Goal: Obtain resource: Obtain resource

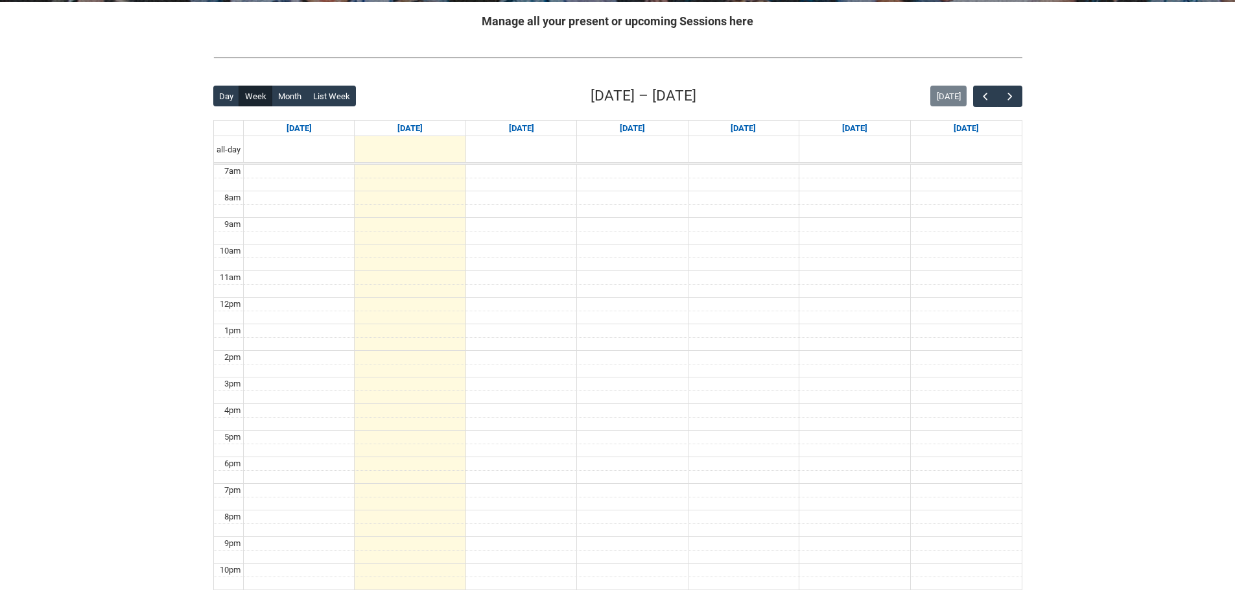
scroll to position [259, 0]
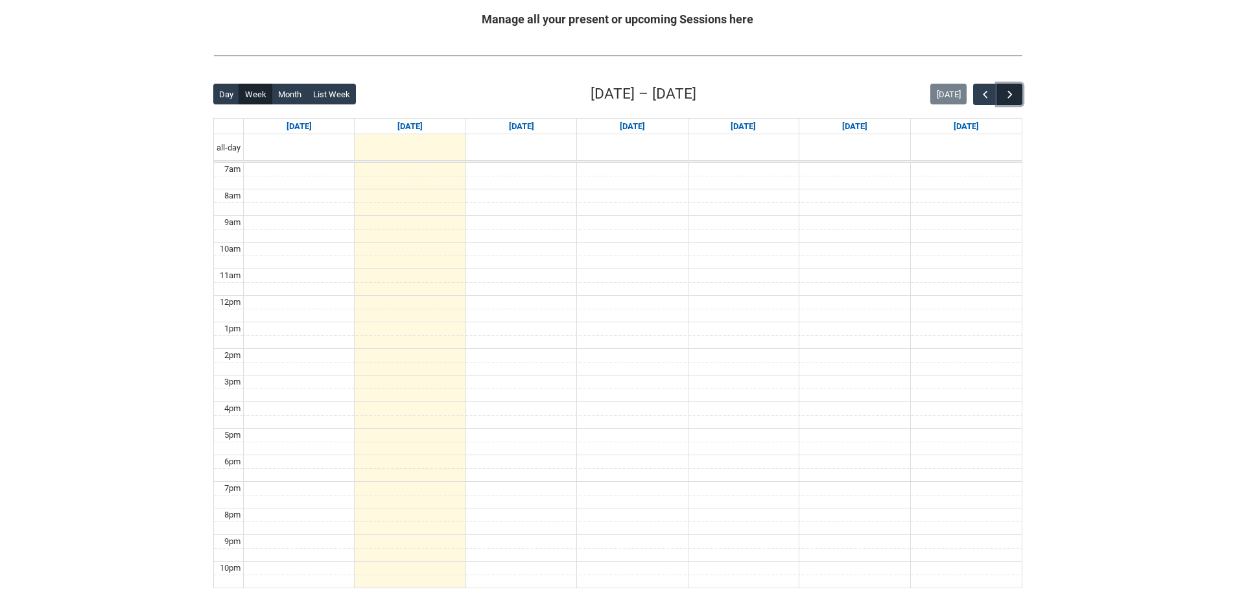
click at [1007, 89] on span "button" at bounding box center [1010, 94] width 13 height 13
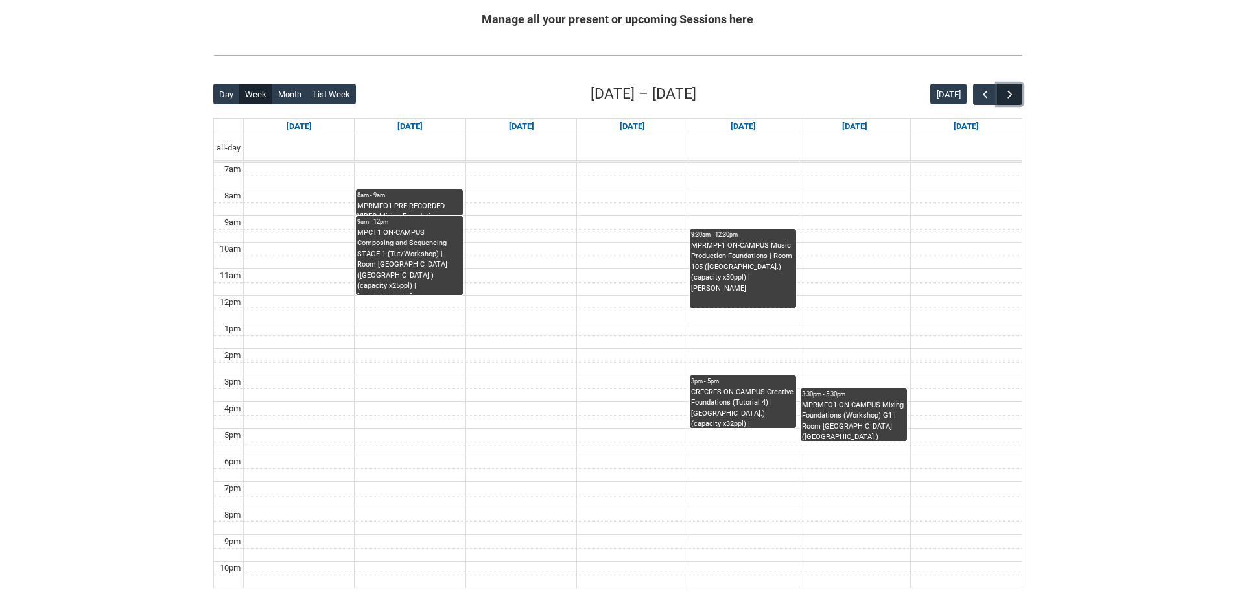
click at [1011, 95] on span "button" at bounding box center [1010, 94] width 13 height 13
click at [1008, 97] on span "button" at bounding box center [1010, 94] width 13 height 13
click at [1007, 95] on span "button" at bounding box center [1010, 94] width 13 height 13
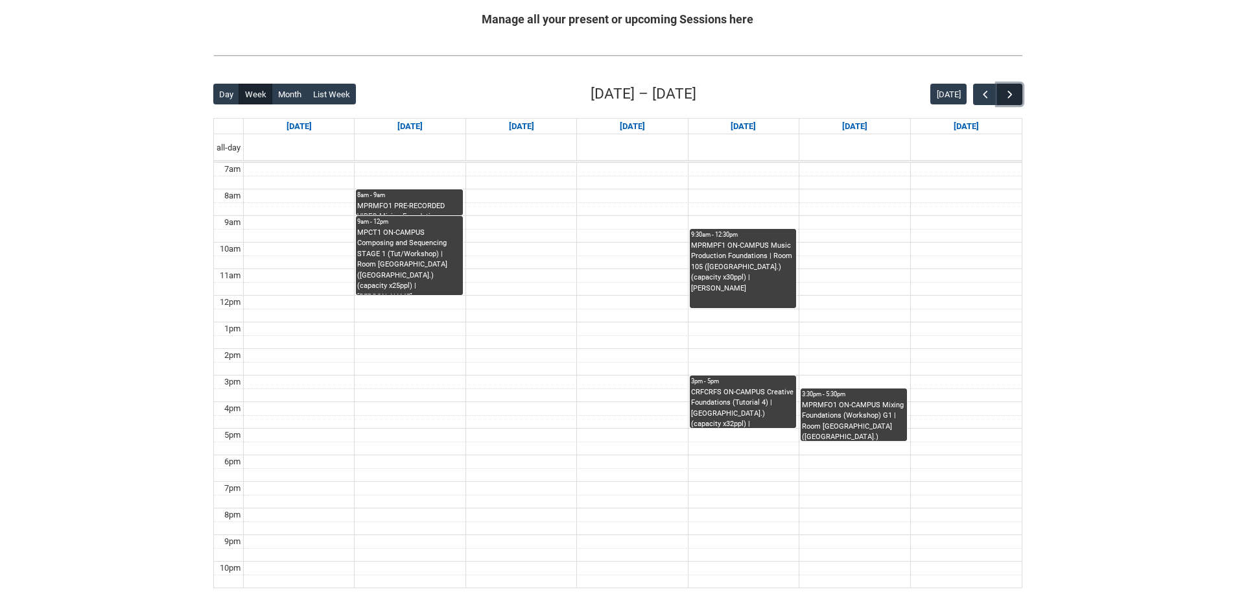
click at [1007, 95] on span "button" at bounding box center [1010, 94] width 13 height 13
click at [983, 97] on span "button" at bounding box center [985, 94] width 13 height 13
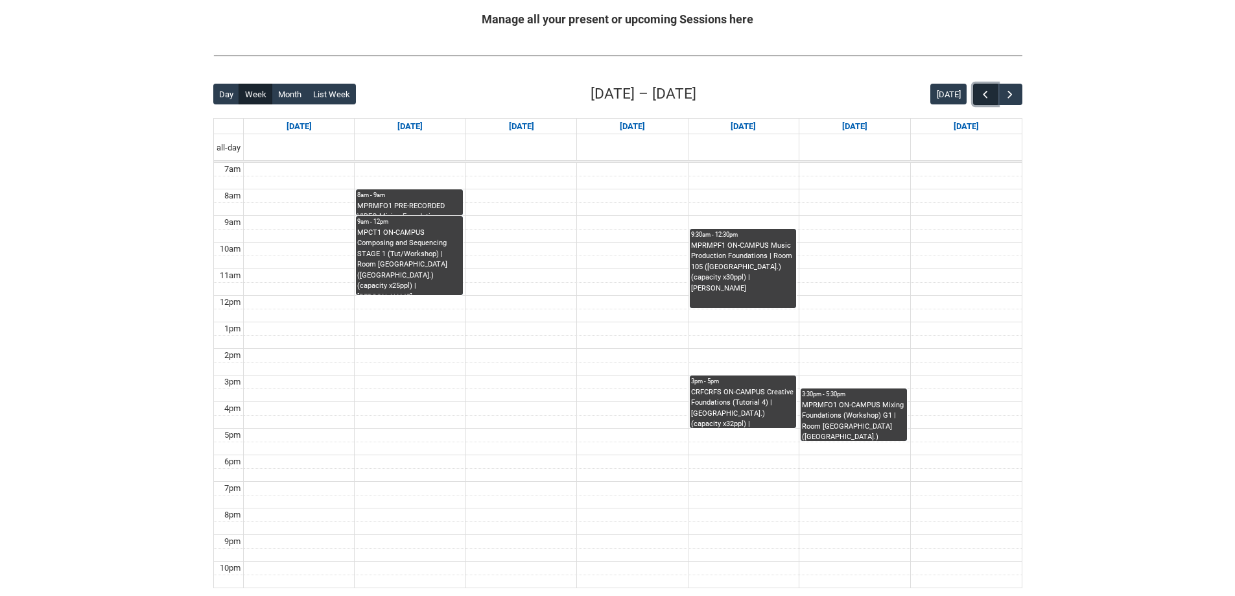
click at [983, 97] on span "button" at bounding box center [985, 94] width 13 height 13
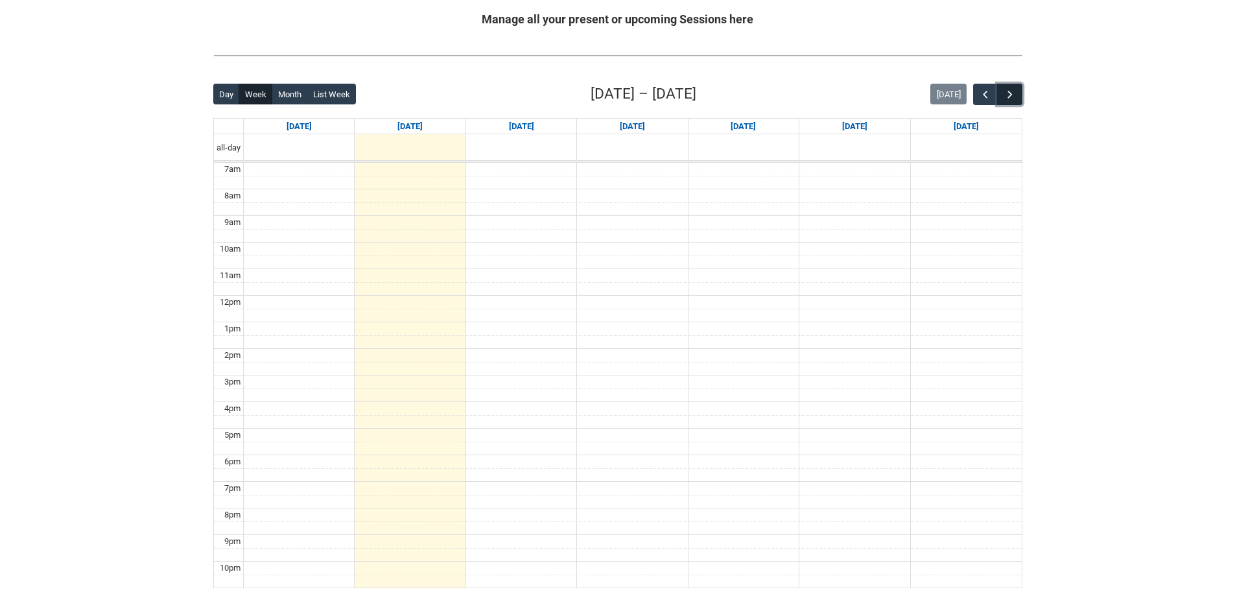
click at [1021, 102] on button "button" at bounding box center [1009, 94] width 25 height 21
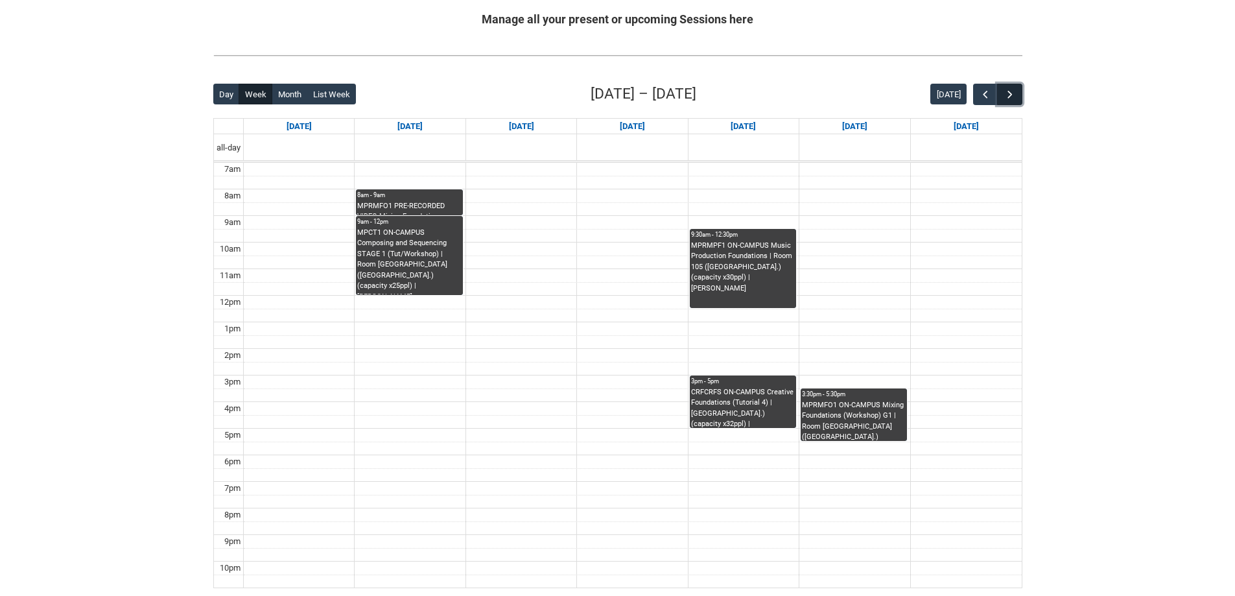
click at [1018, 101] on button "button" at bounding box center [1009, 94] width 25 height 21
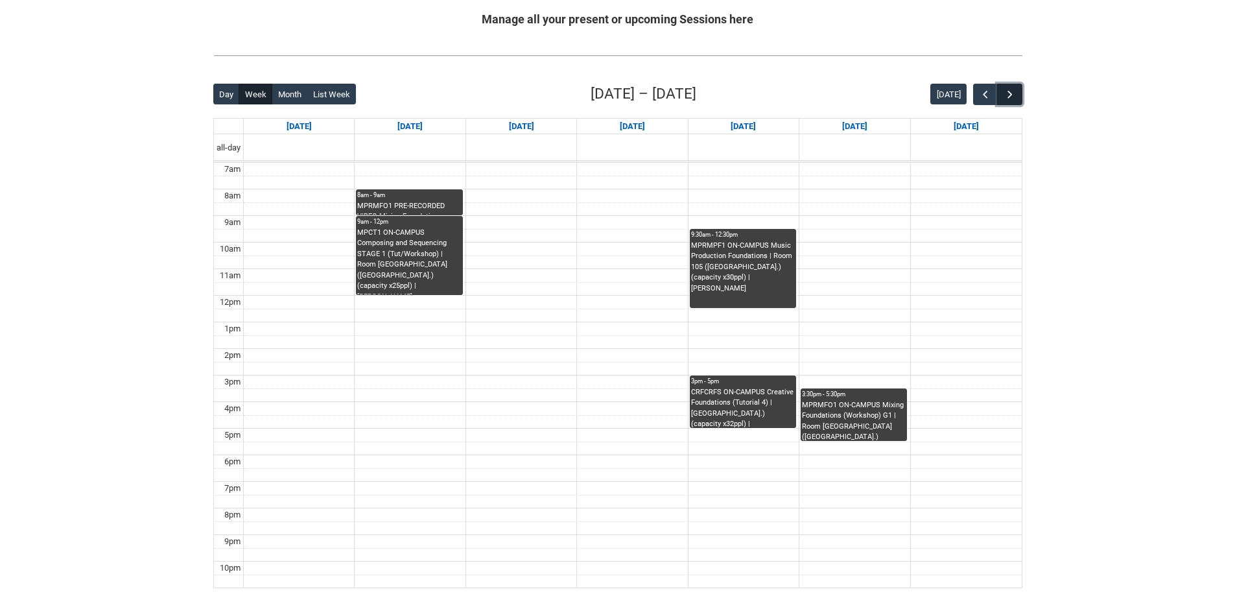
click at [1018, 101] on button "button" at bounding box center [1009, 94] width 25 height 21
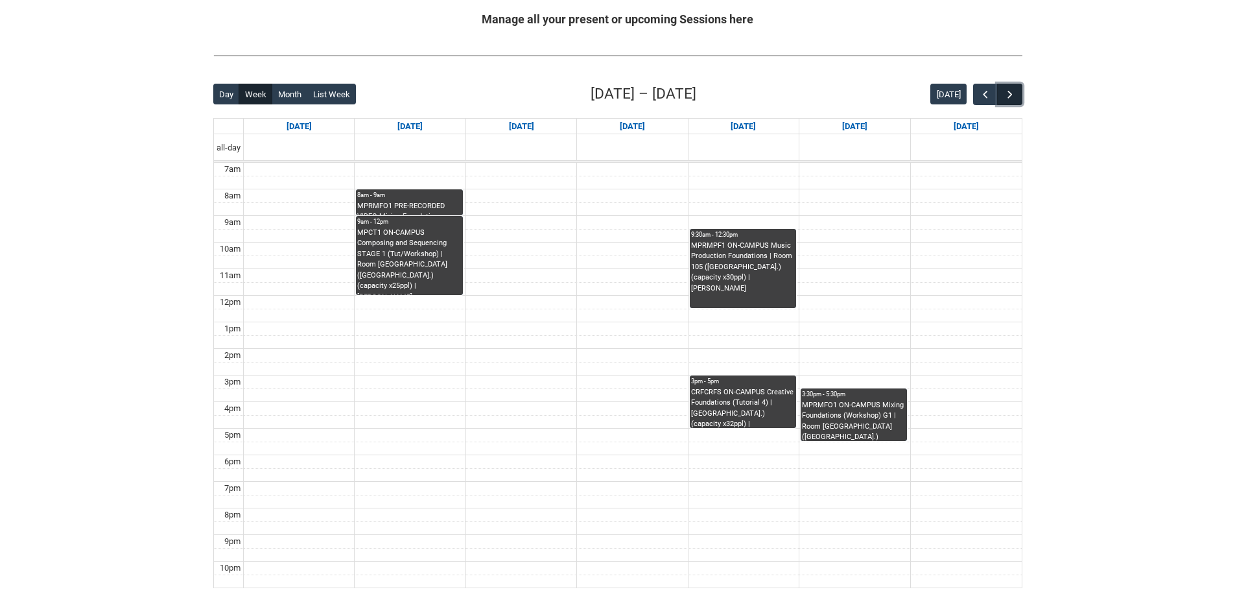
click at [1018, 101] on button "button" at bounding box center [1009, 94] width 25 height 21
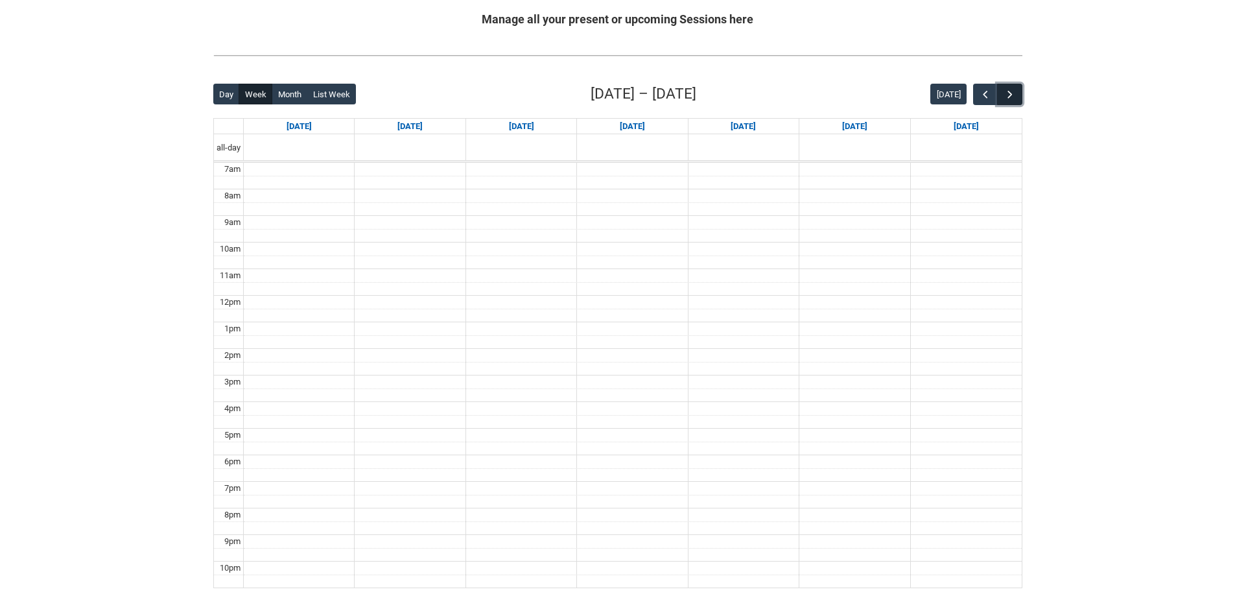
click at [1018, 101] on button "button" at bounding box center [1009, 94] width 25 height 21
click at [983, 99] on span "button" at bounding box center [985, 94] width 13 height 13
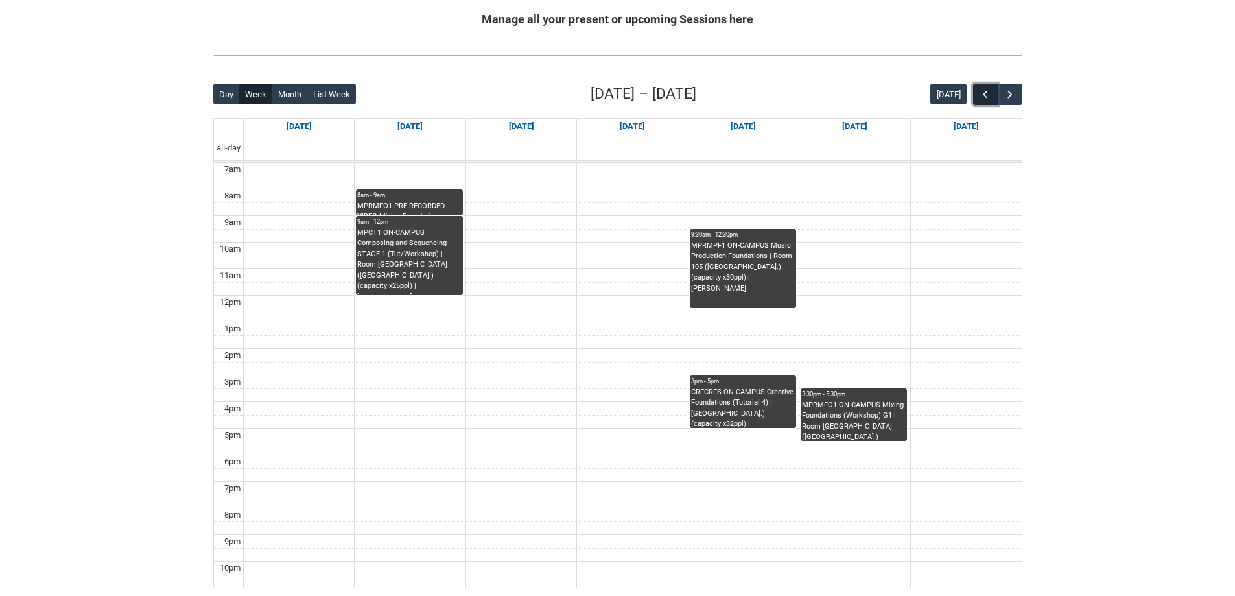
click at [983, 99] on span "button" at bounding box center [985, 94] width 13 height 13
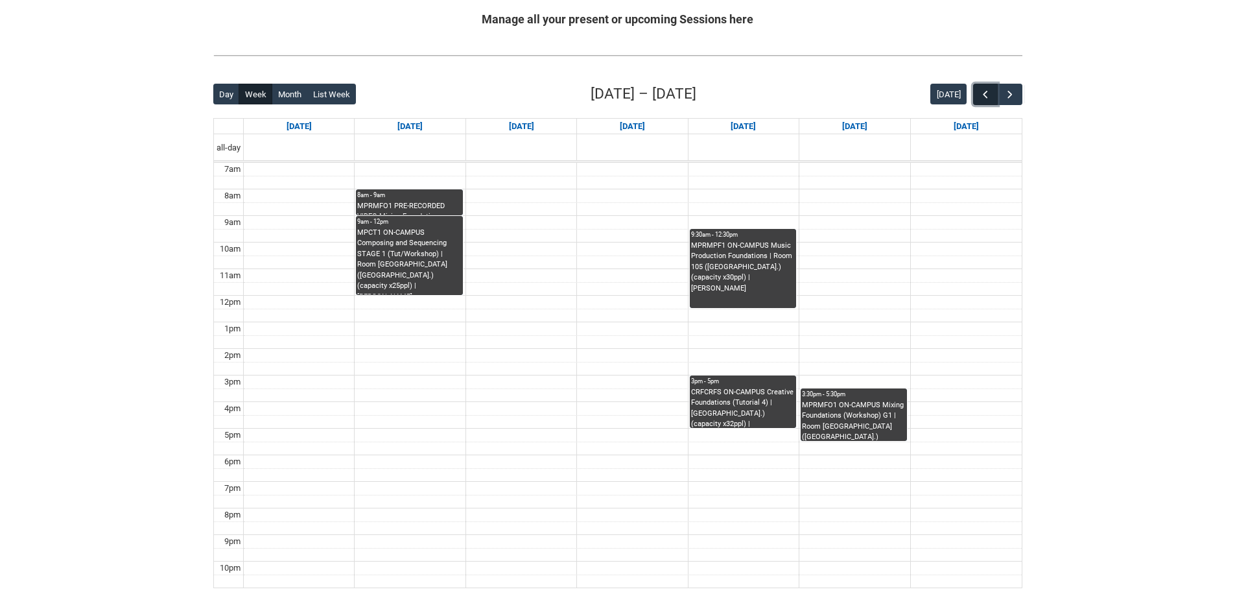
click at [983, 99] on span "button" at bounding box center [985, 94] width 13 height 13
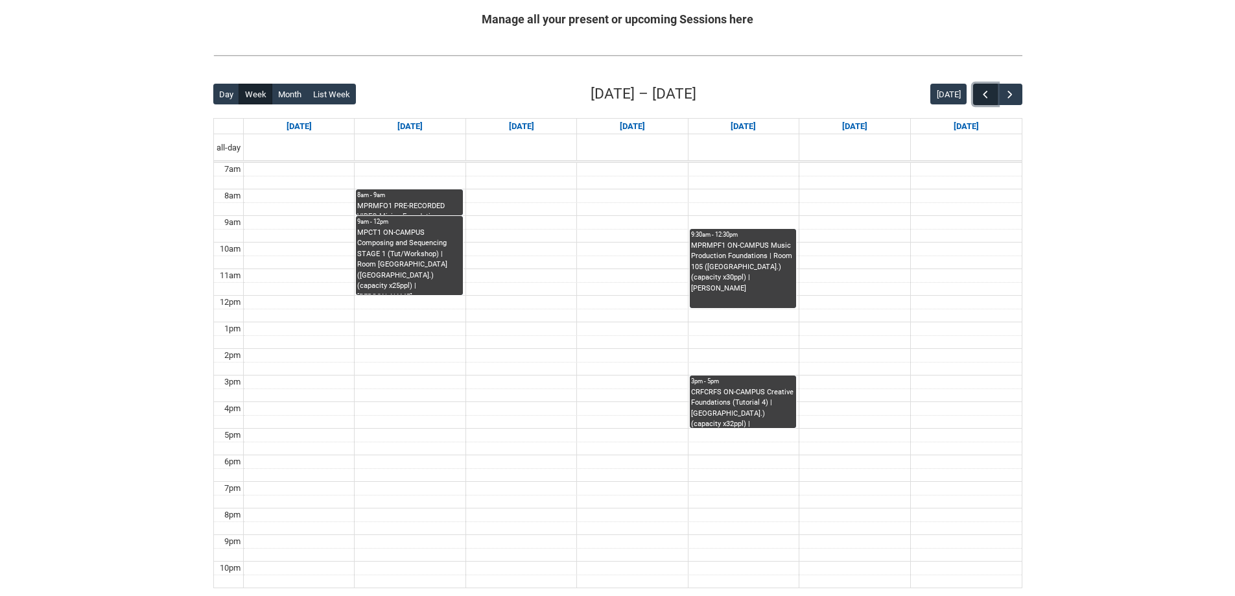
click at [983, 99] on span "button" at bounding box center [985, 94] width 13 height 13
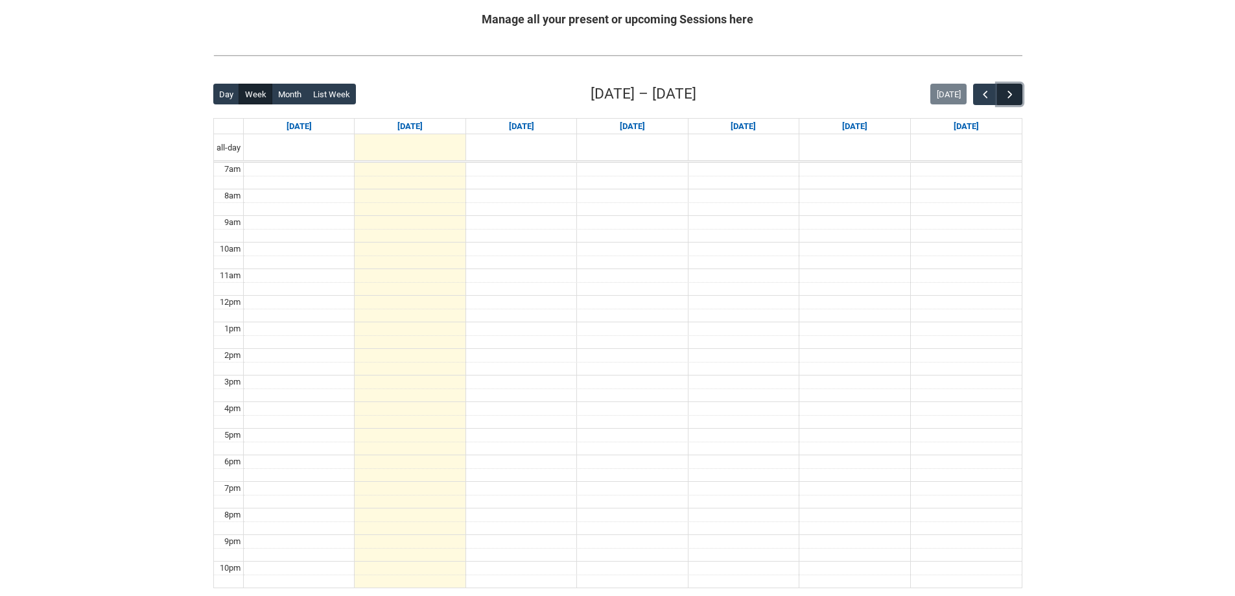
click at [1012, 96] on span "button" at bounding box center [1010, 94] width 13 height 13
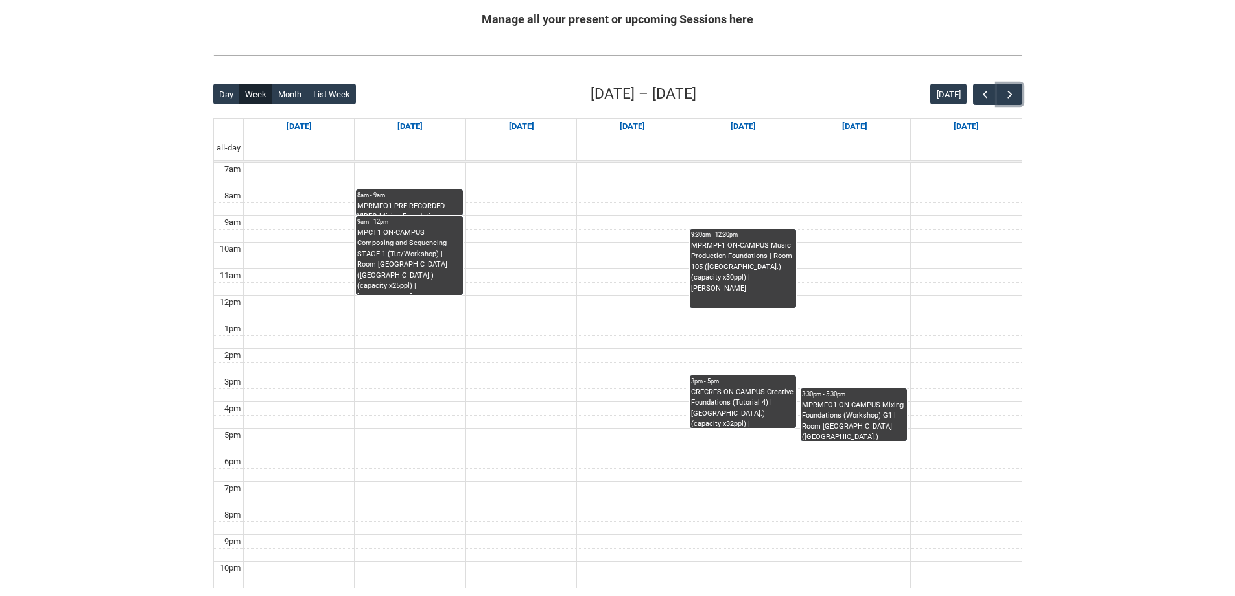
click at [407, 210] on div "MPRMFO1 PRE-RECORDED VIDEO Mixing Foundations (Lecture/Tut) | Online | Benjamin…" at bounding box center [409, 208] width 104 height 14
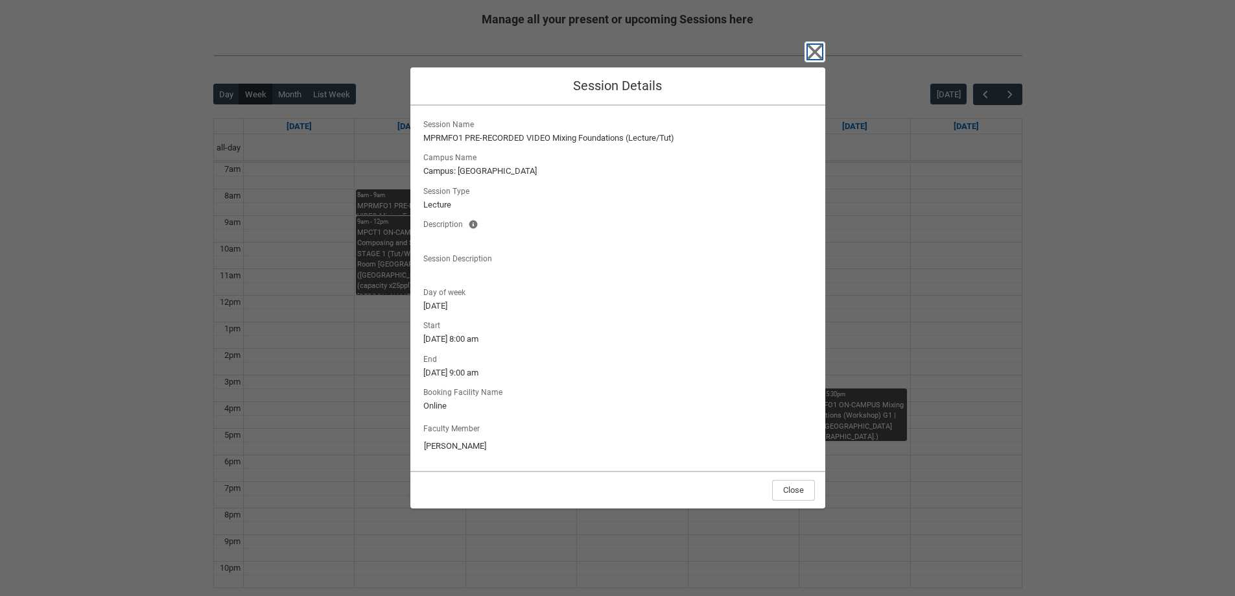
click at [817, 45] on icon "button" at bounding box center [815, 52] width 21 height 21
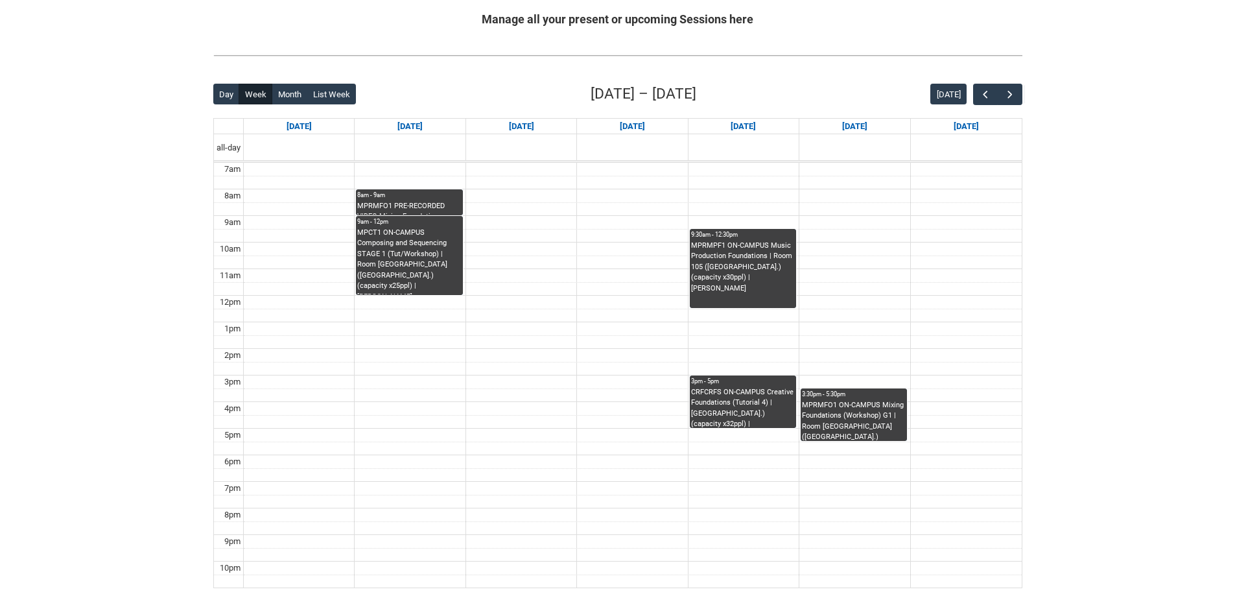
click at [444, 258] on div "MPCT1 ON-CAMPUS Composing and Sequencing STAGE 1 (Tut/Workshop) | Room 206 Lab …" at bounding box center [409, 261] width 104 height 67
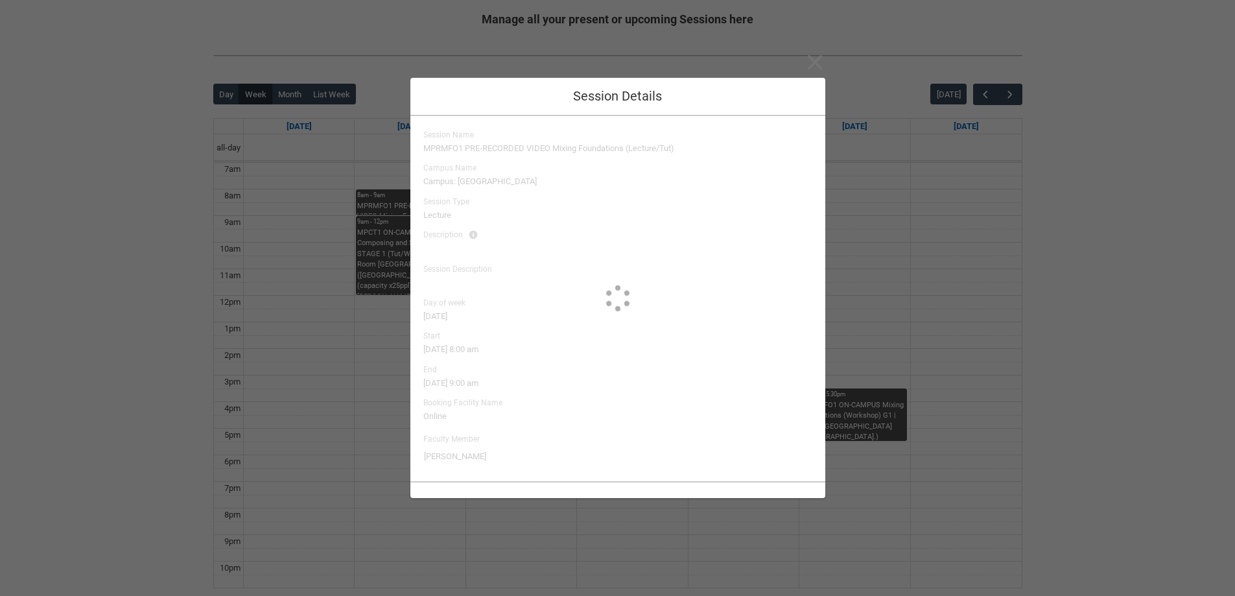
type input "Brett Little"
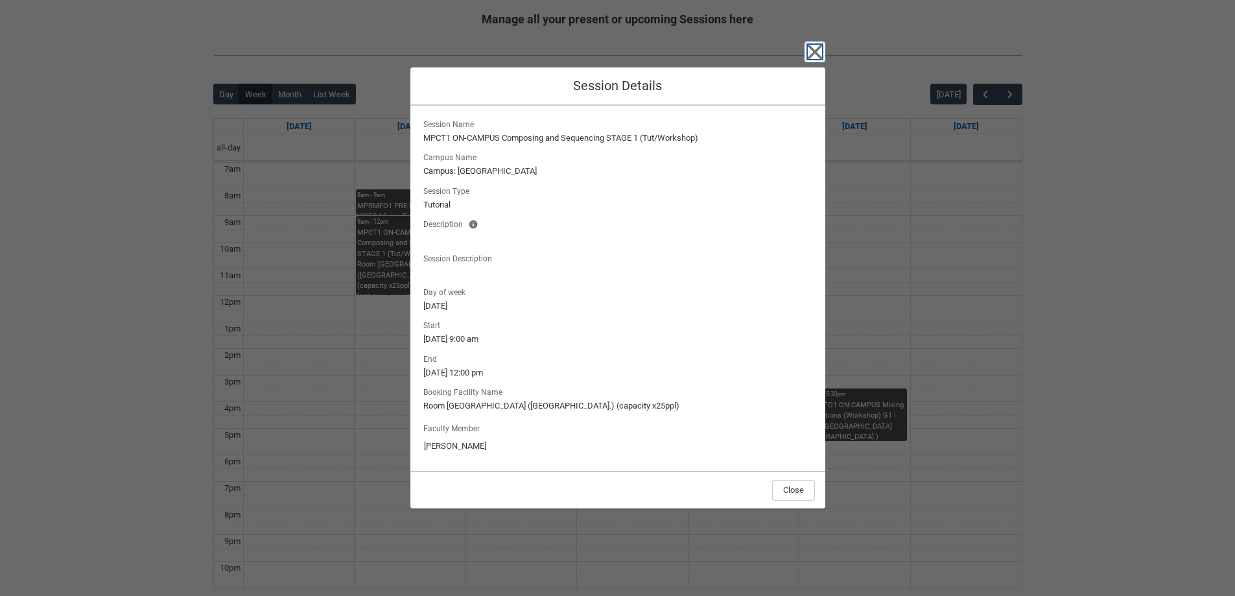
click at [813, 51] on icon "button" at bounding box center [814, 51] width 15 height 15
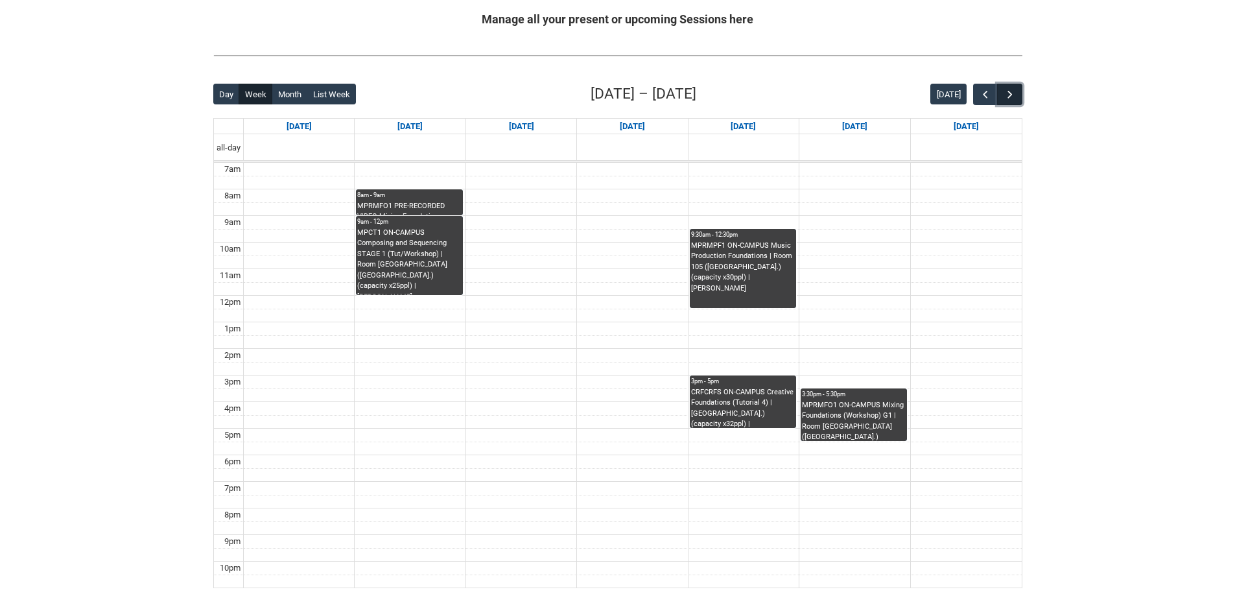
click at [1020, 90] on button "button" at bounding box center [1009, 94] width 25 height 21
click at [1014, 97] on span "button" at bounding box center [1010, 94] width 13 height 13
click at [1005, 92] on span "button" at bounding box center [1010, 94] width 13 height 13
click at [1011, 94] on span "button" at bounding box center [1010, 94] width 13 height 13
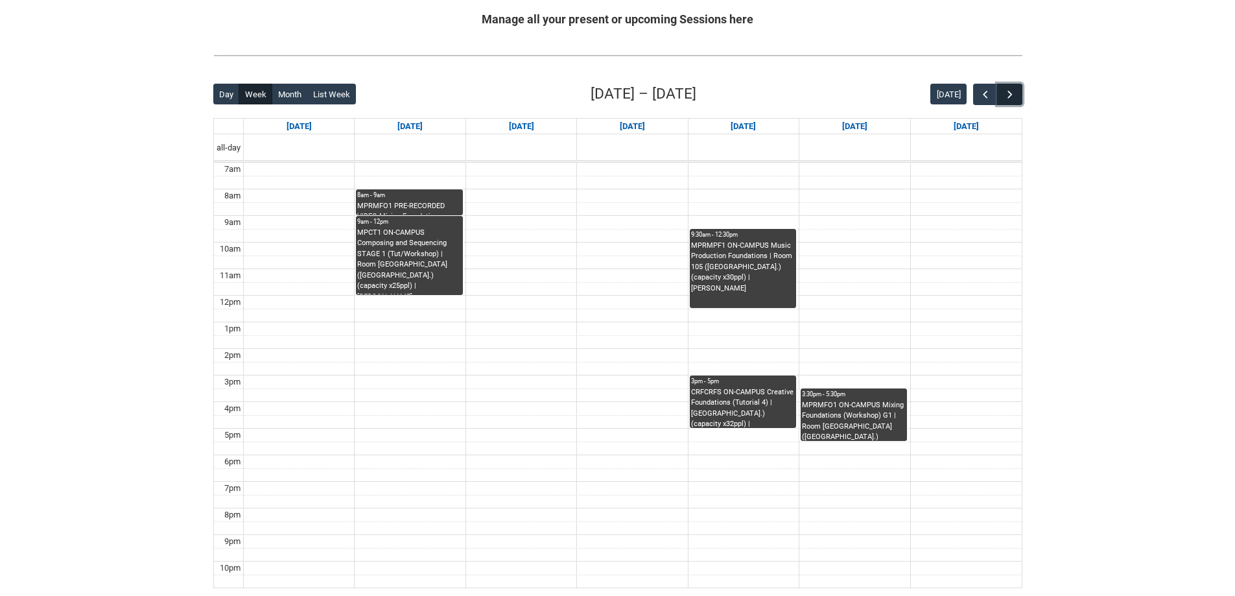
click at [1009, 95] on span "button" at bounding box center [1010, 94] width 13 height 13
click at [986, 94] on span "button" at bounding box center [985, 94] width 13 height 13
click at [985, 93] on span "button" at bounding box center [985, 94] width 13 height 13
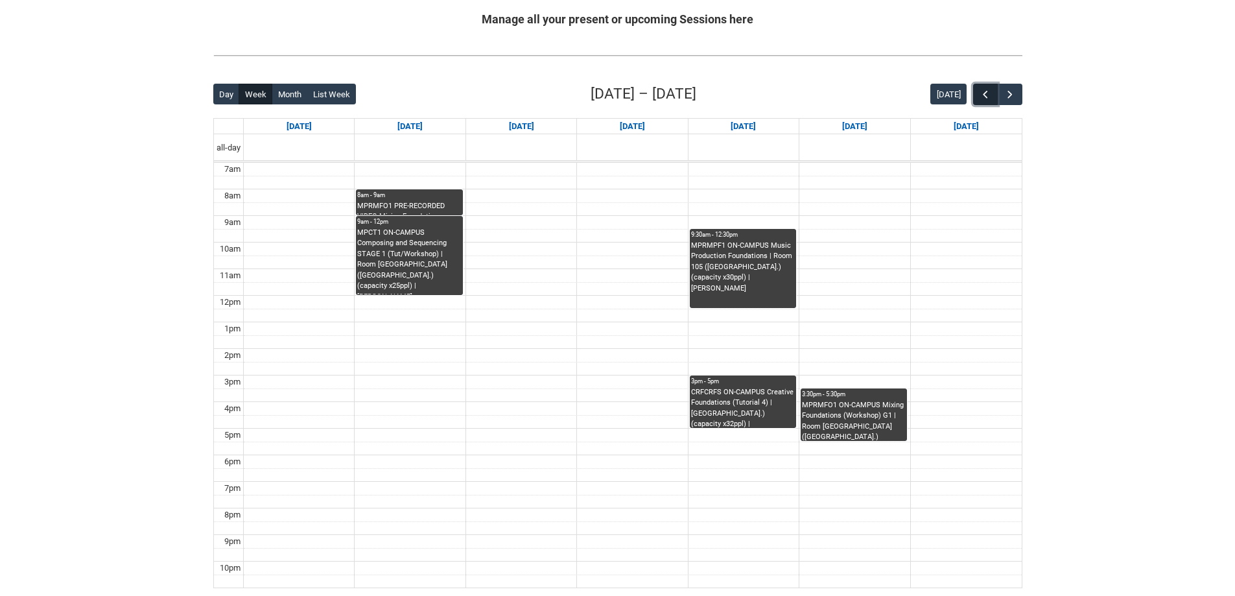
click at [985, 93] on span "button" at bounding box center [985, 94] width 13 height 13
click at [102, 592] on div "Skip to Main Content Collarts Education Community Home New Enrolment Applicatio…" at bounding box center [617, 224] width 1235 height 966
drag, startPoint x: 43, startPoint y: 156, endPoint x: 101, endPoint y: 67, distance: 106.3
click at [53, 142] on div "Skip to Main Content Collarts Education Community Home New Enrolment Applicatio…" at bounding box center [617, 224] width 1235 height 966
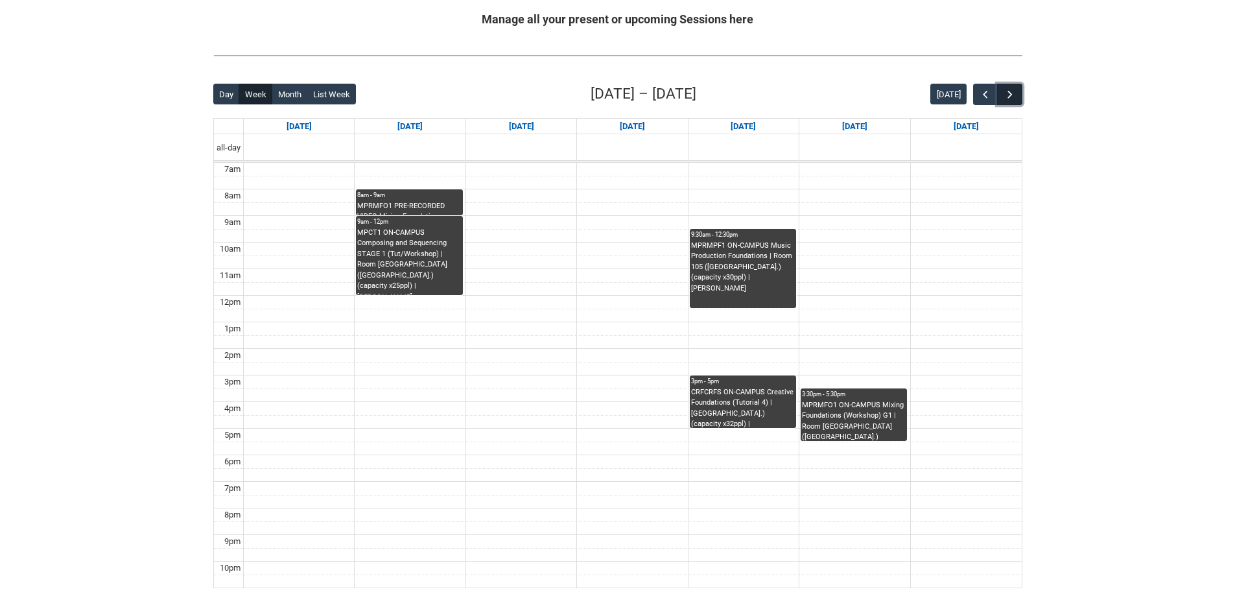
click at [1019, 92] on button "button" at bounding box center [1009, 94] width 25 height 21
click at [1019, 91] on button "button" at bounding box center [1009, 94] width 25 height 21
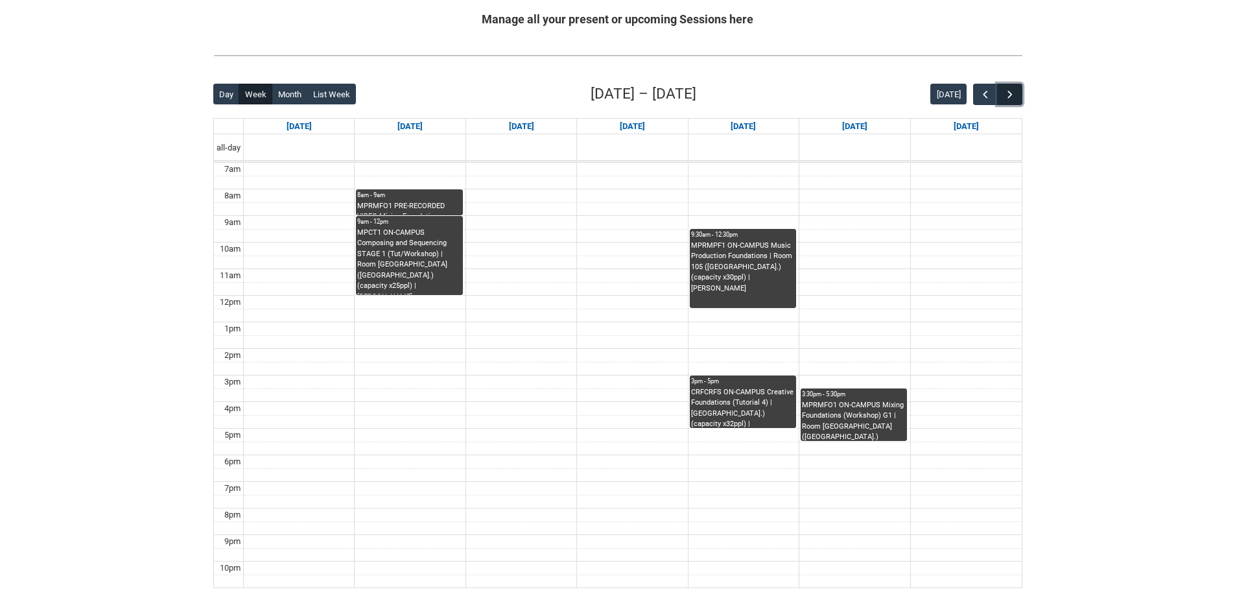
click at [1019, 91] on button "button" at bounding box center [1009, 94] width 25 height 21
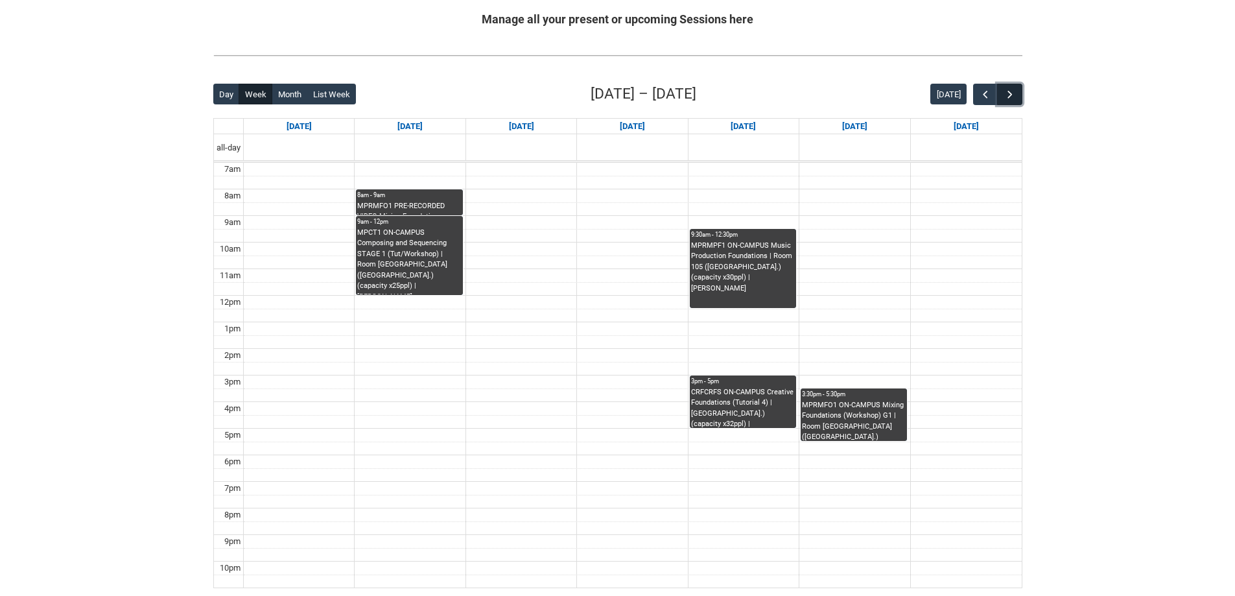
click at [1019, 91] on button "button" at bounding box center [1009, 94] width 25 height 21
click at [992, 87] on button "button" at bounding box center [985, 94] width 25 height 21
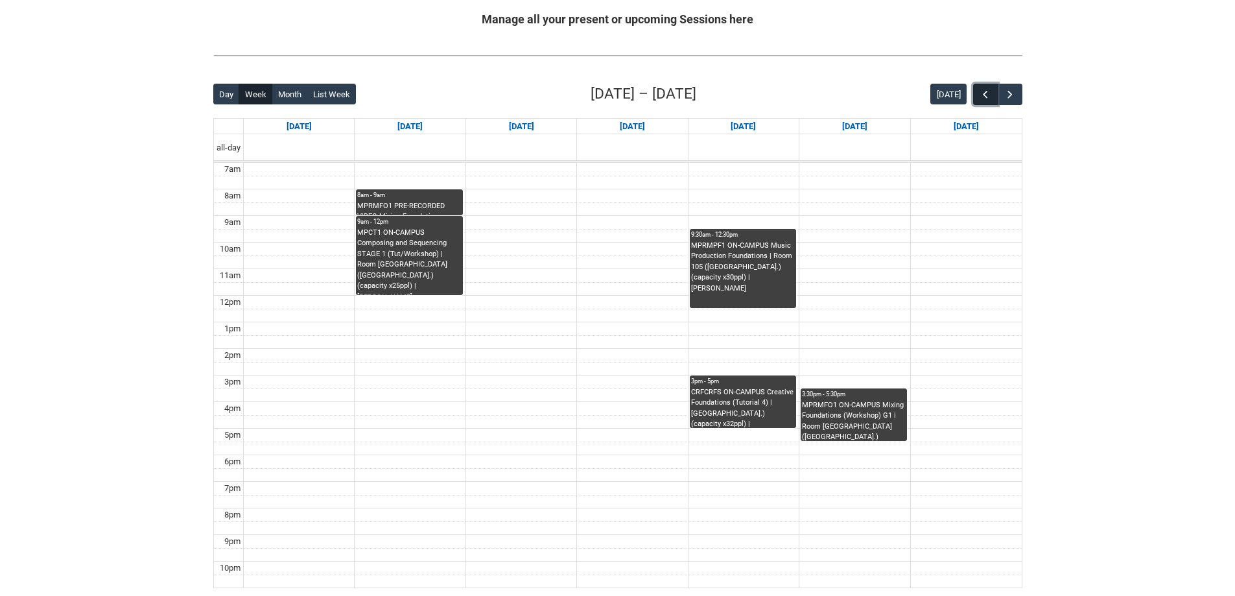
click at [992, 87] on button "button" at bounding box center [985, 94] width 25 height 21
click at [992, 86] on button "button" at bounding box center [985, 94] width 25 height 21
click at [991, 88] on span "button" at bounding box center [985, 94] width 13 height 13
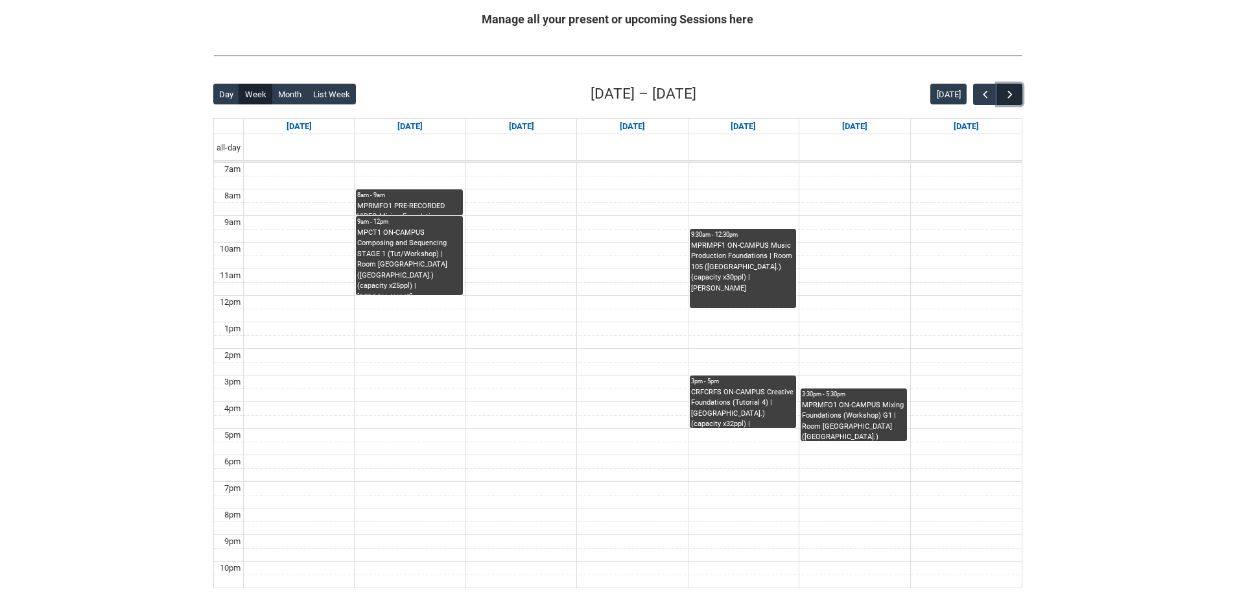
click at [1004, 90] on span "button" at bounding box center [1010, 94] width 13 height 13
click at [1007, 93] on span "button" at bounding box center [1010, 94] width 13 height 13
click at [1007, 91] on span "button" at bounding box center [1010, 94] width 13 height 13
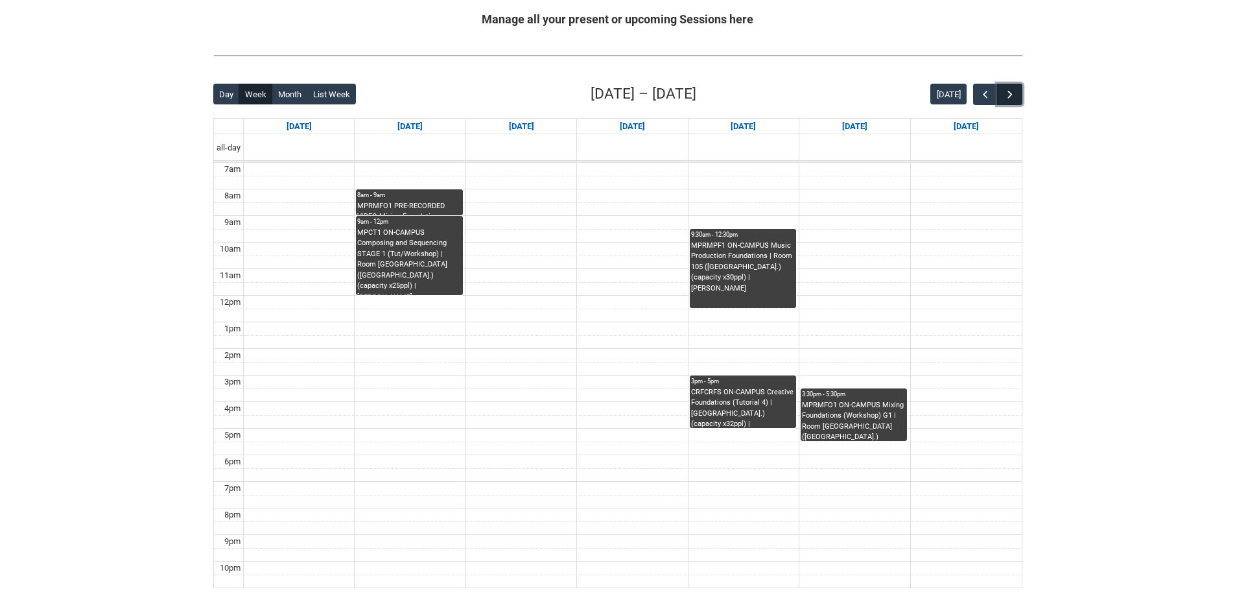
click at [1007, 91] on span "button" at bounding box center [1010, 94] width 13 height 13
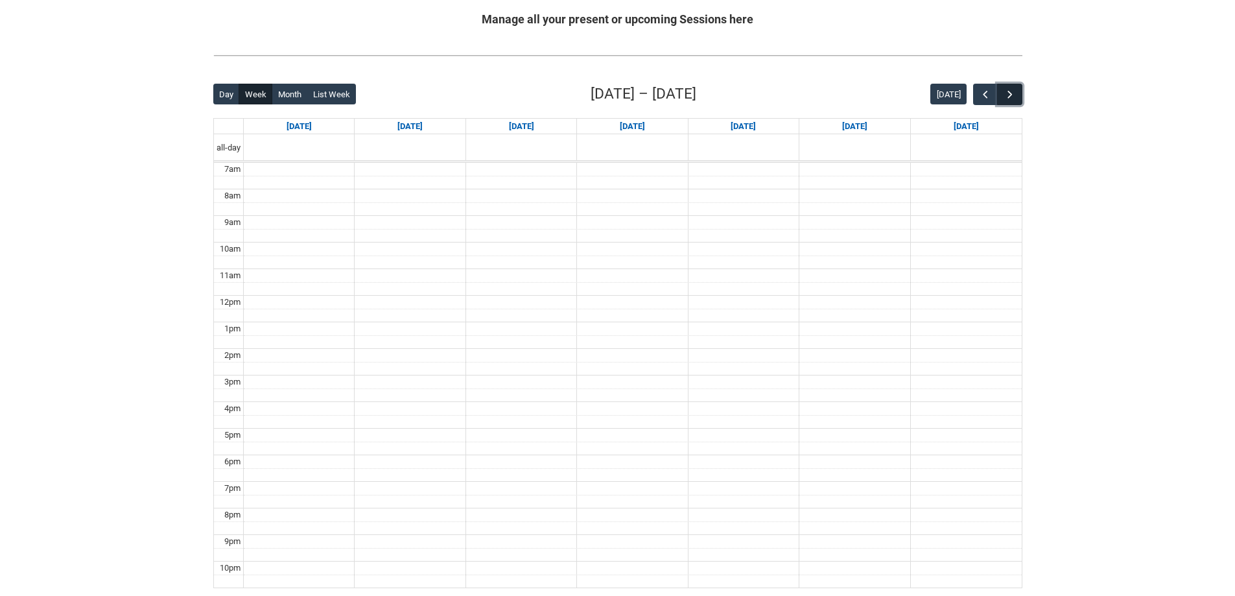
click at [1007, 91] on span "button" at bounding box center [1010, 94] width 13 height 13
click at [982, 93] on span "button" at bounding box center [985, 94] width 13 height 13
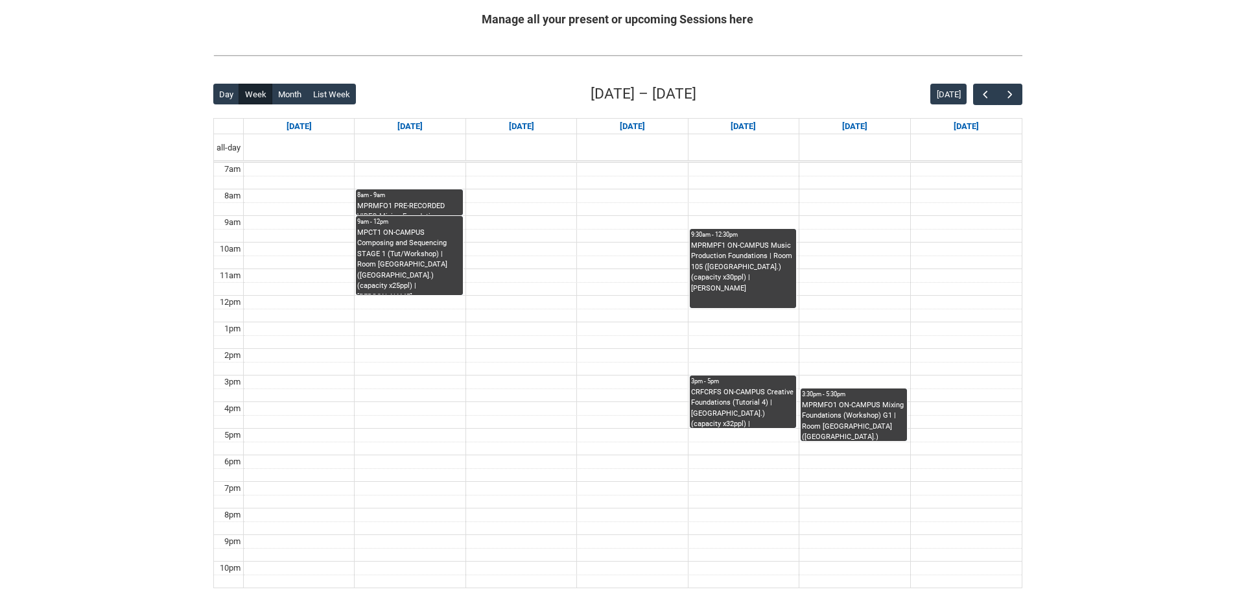
click at [1025, 83] on div "Back Loading... This page should update in a few seconds... Day Week Month List…" at bounding box center [618, 336] width 830 height 526
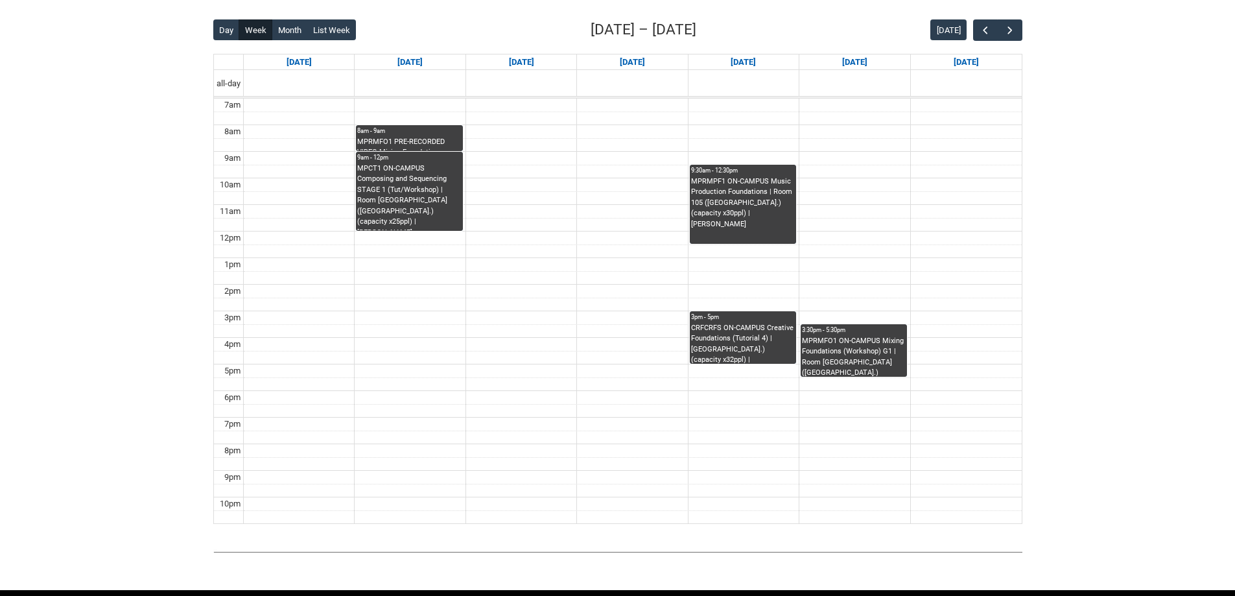
scroll to position [324, 0]
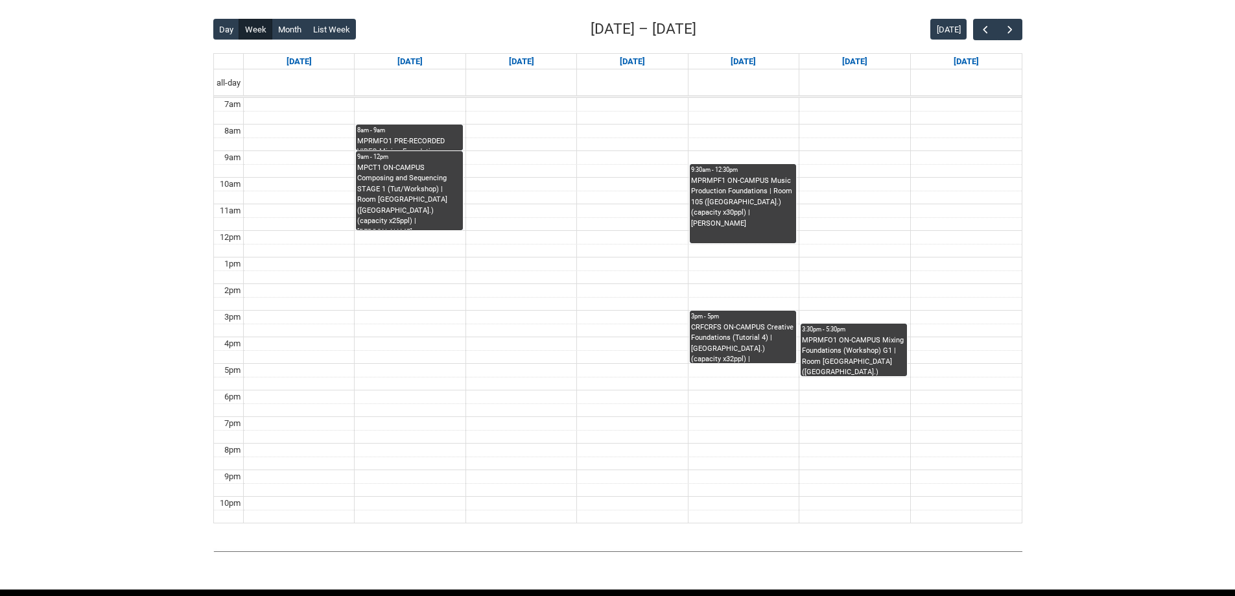
click at [783, 292] on td at bounding box center [633, 291] width 778 height 14
click at [863, 88] on div at bounding box center [855, 82] width 110 height 26
drag, startPoint x: 807, startPoint y: 237, endPoint x: 876, endPoint y: 252, distance: 70.3
click at [848, 241] on td at bounding box center [633, 238] width 778 height 14
click at [986, 29] on span "button" at bounding box center [985, 29] width 13 height 13
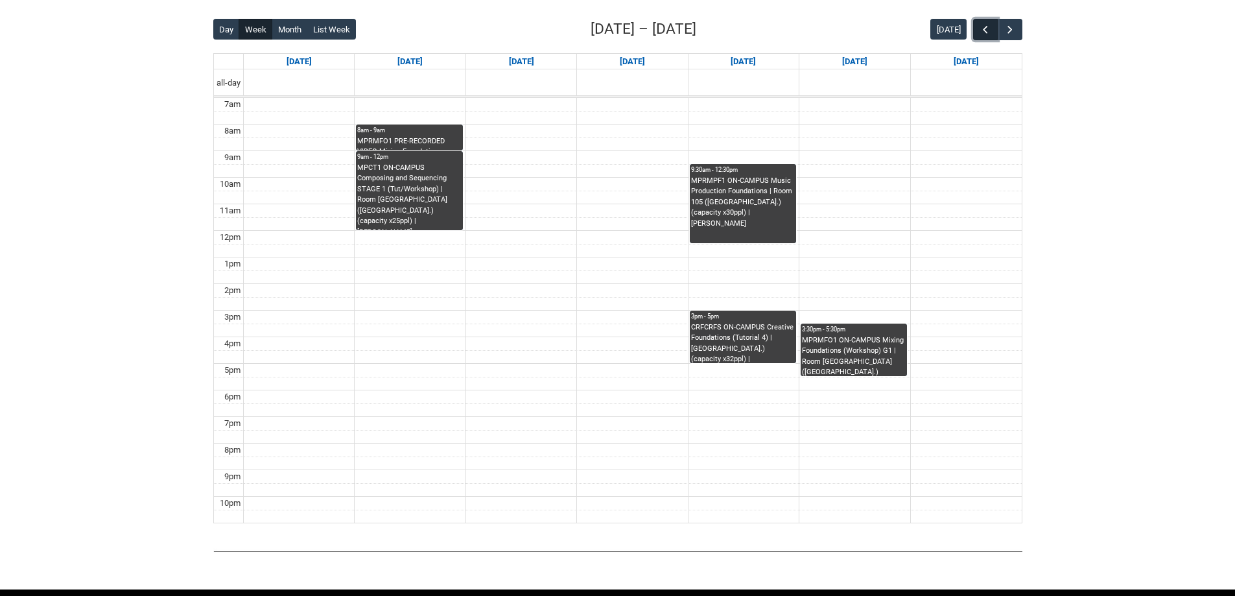
click at [986, 29] on span "button" at bounding box center [985, 29] width 13 height 13
click at [988, 25] on span "button" at bounding box center [985, 29] width 13 height 13
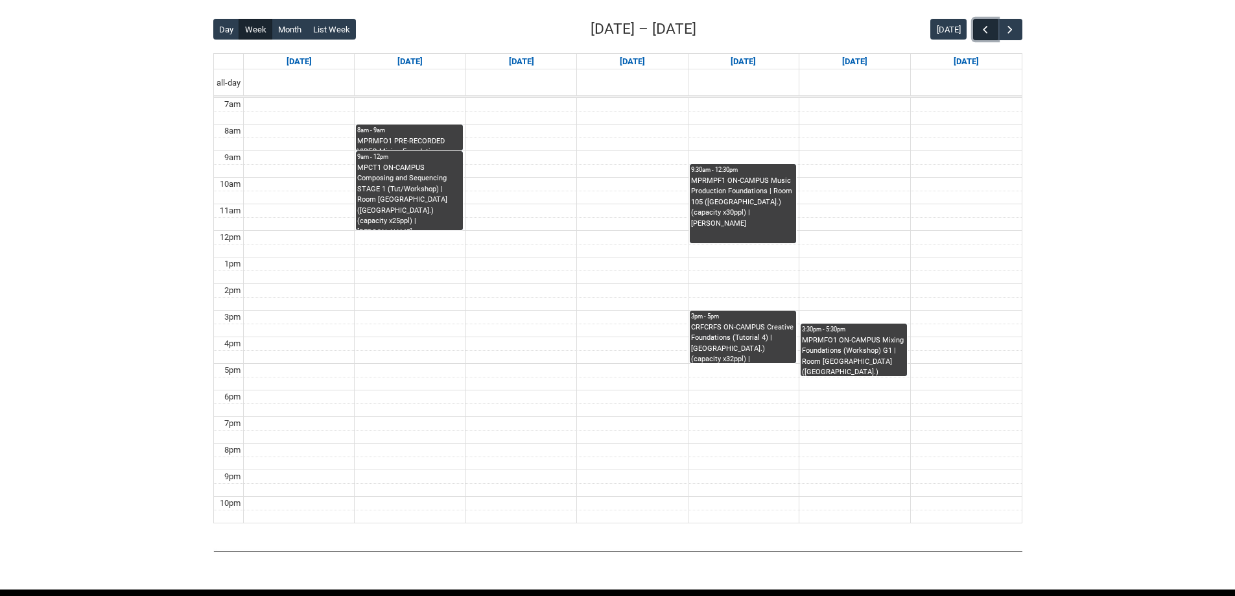
click at [988, 25] on span "button" at bounding box center [985, 29] width 13 height 13
click at [987, 19] on button "button" at bounding box center [985, 29] width 25 height 21
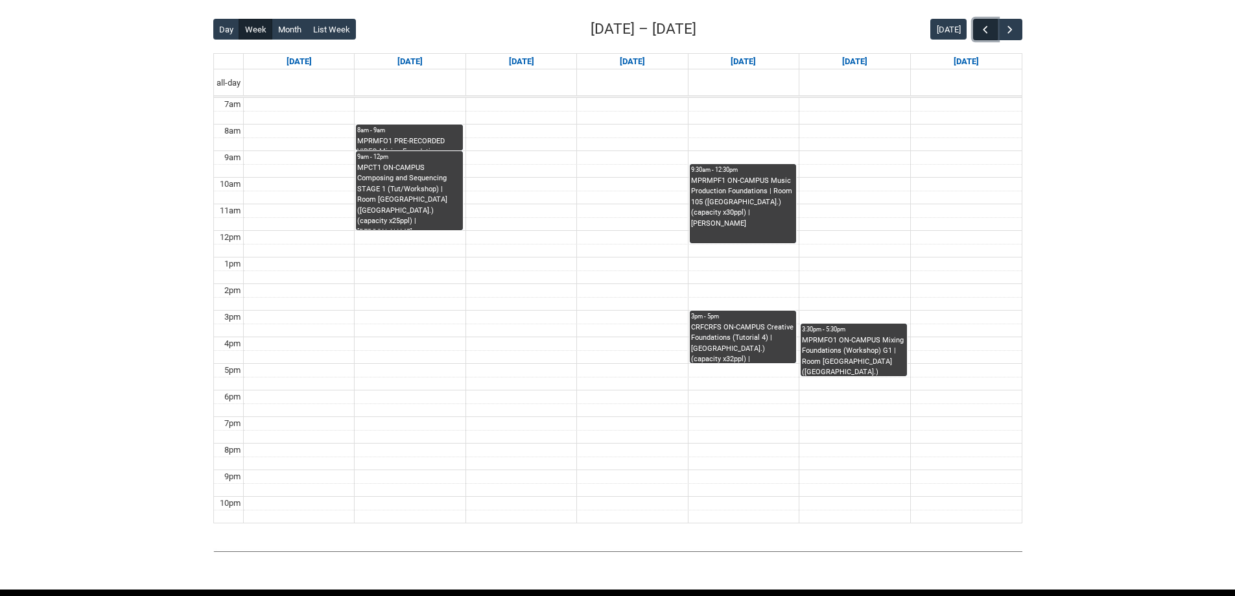
click at [987, 19] on button "button" at bounding box center [985, 29] width 25 height 21
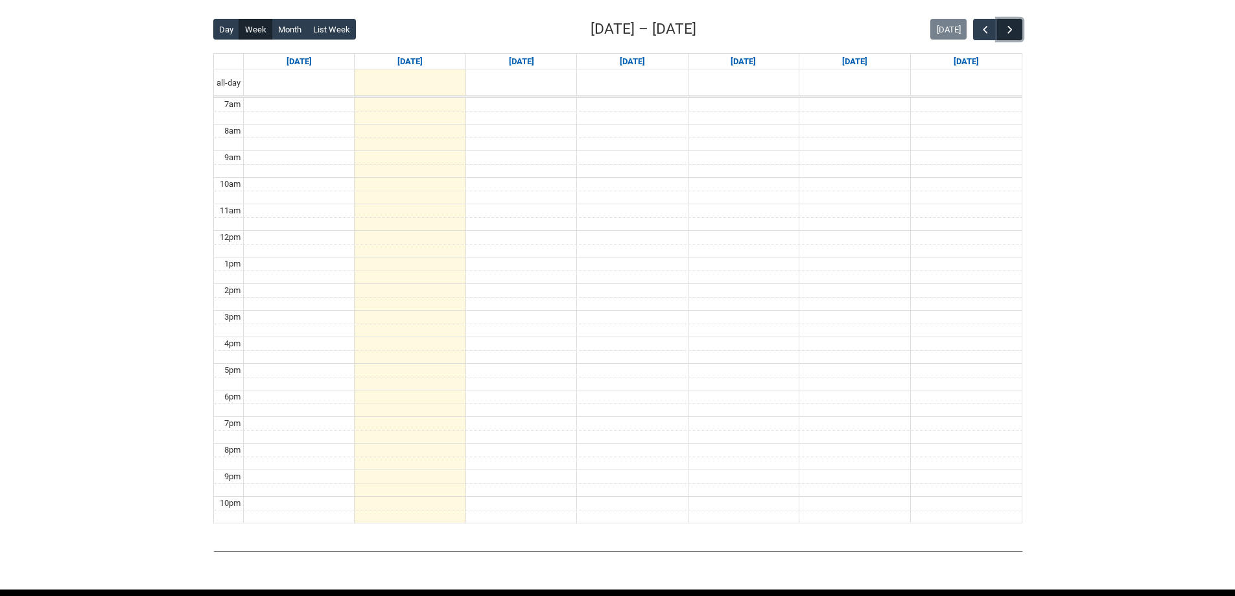
click at [1018, 29] on button "button" at bounding box center [1009, 29] width 25 height 21
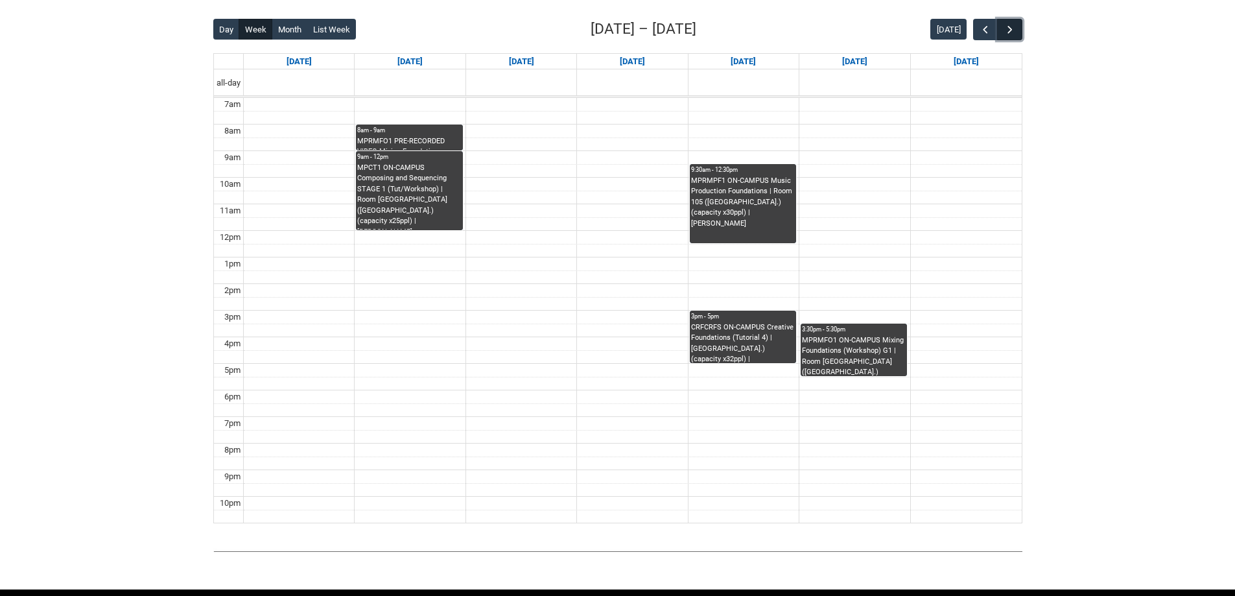
click at [1018, 29] on button "button" at bounding box center [1009, 29] width 25 height 21
click at [980, 30] on span "button" at bounding box center [985, 29] width 13 height 13
click at [1003, 32] on button "button" at bounding box center [1009, 29] width 25 height 21
click at [979, 40] on button "button" at bounding box center [985, 29] width 25 height 21
click at [1008, 20] on button "button" at bounding box center [1009, 29] width 25 height 21
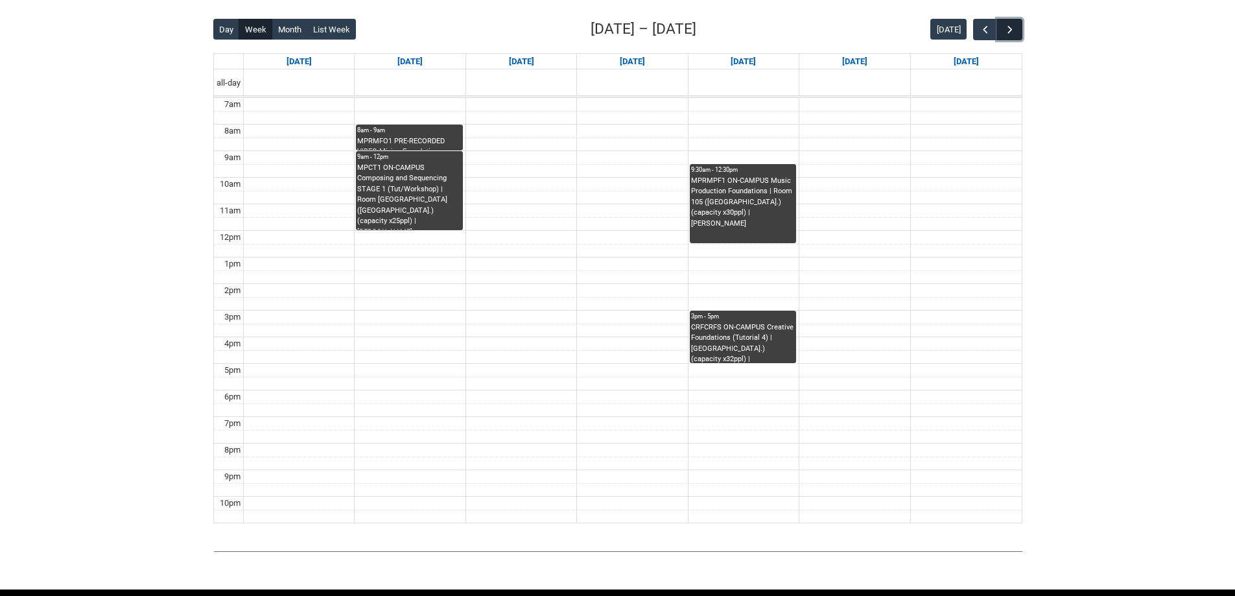
click at [1001, 20] on button "button" at bounding box center [1009, 29] width 25 height 21
click at [1009, 22] on button "button" at bounding box center [1009, 29] width 25 height 21
click at [1009, 23] on span "button" at bounding box center [1010, 29] width 13 height 13
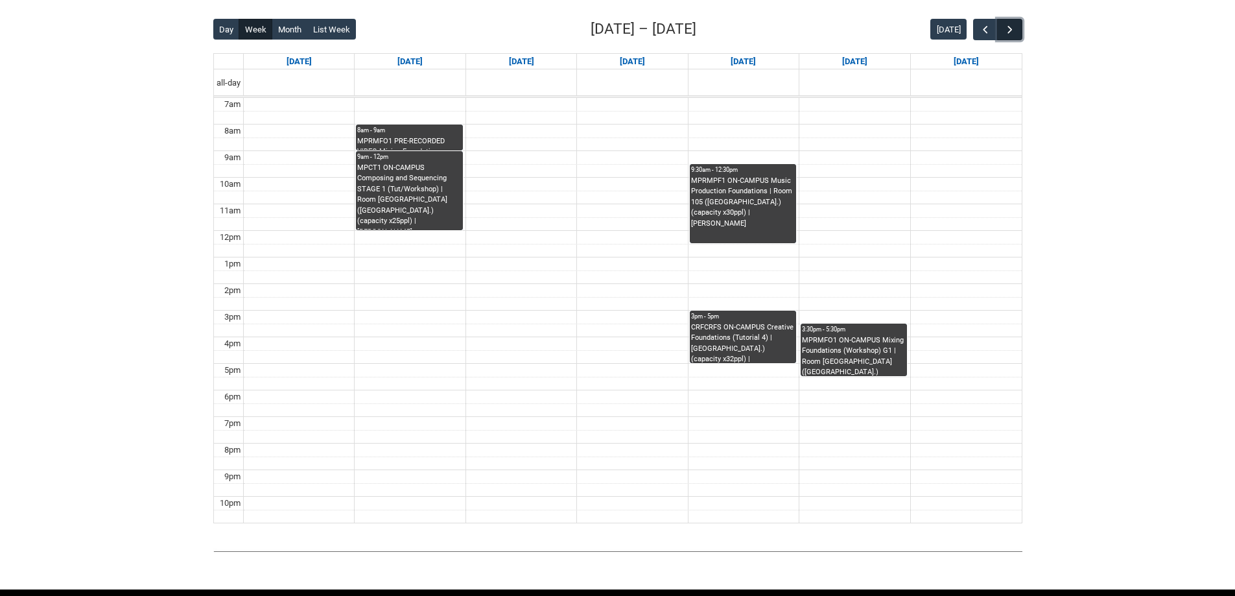
click at [1009, 23] on span "button" at bounding box center [1010, 29] width 13 height 13
click at [1010, 22] on button "button" at bounding box center [1009, 29] width 25 height 21
click at [1013, 27] on span "button" at bounding box center [1010, 29] width 13 height 13
click at [1014, 27] on span "button" at bounding box center [1010, 29] width 13 height 13
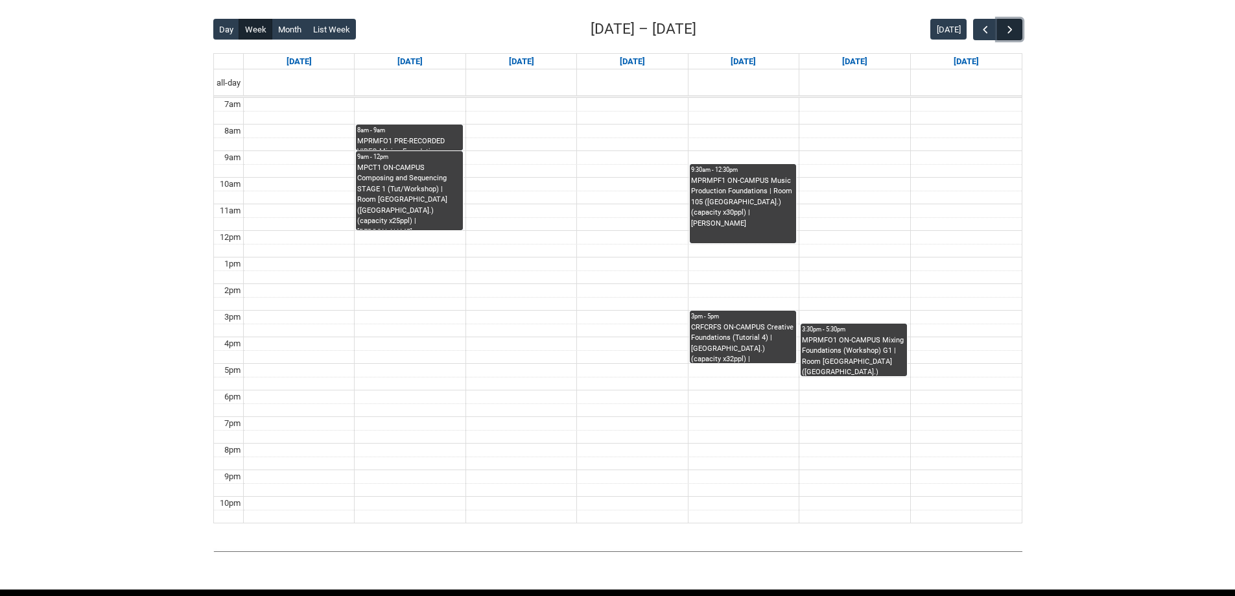
click at [1014, 27] on span "button" at bounding box center [1010, 29] width 13 height 13
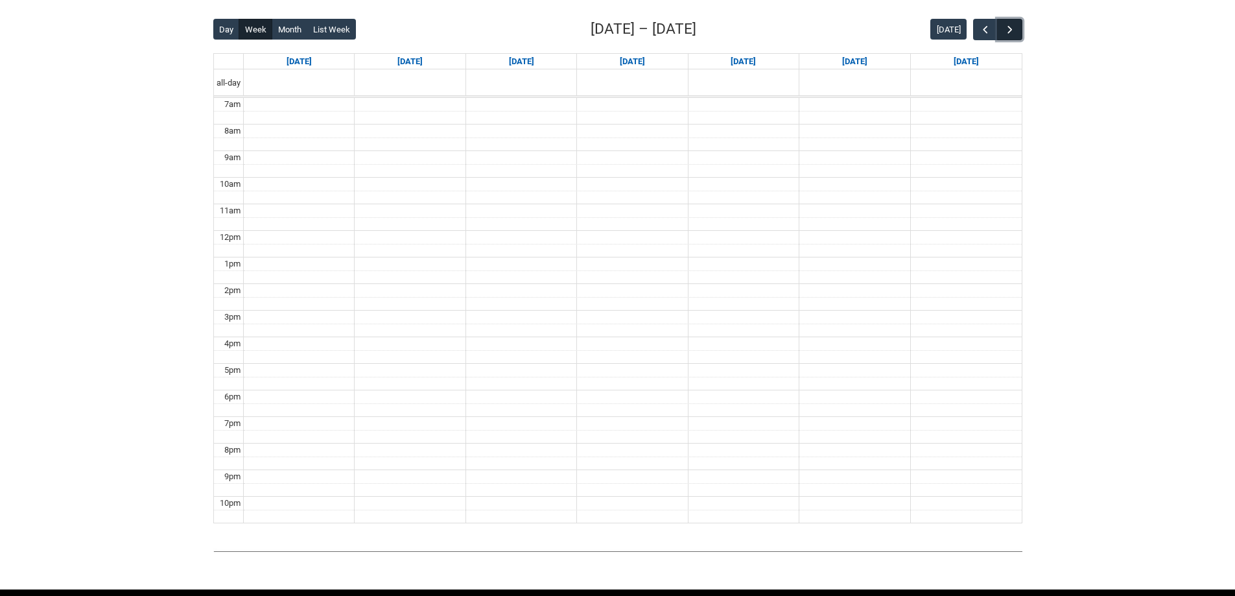
click at [1013, 26] on span "button" at bounding box center [1010, 29] width 13 height 13
click at [984, 25] on span "button" at bounding box center [985, 29] width 13 height 13
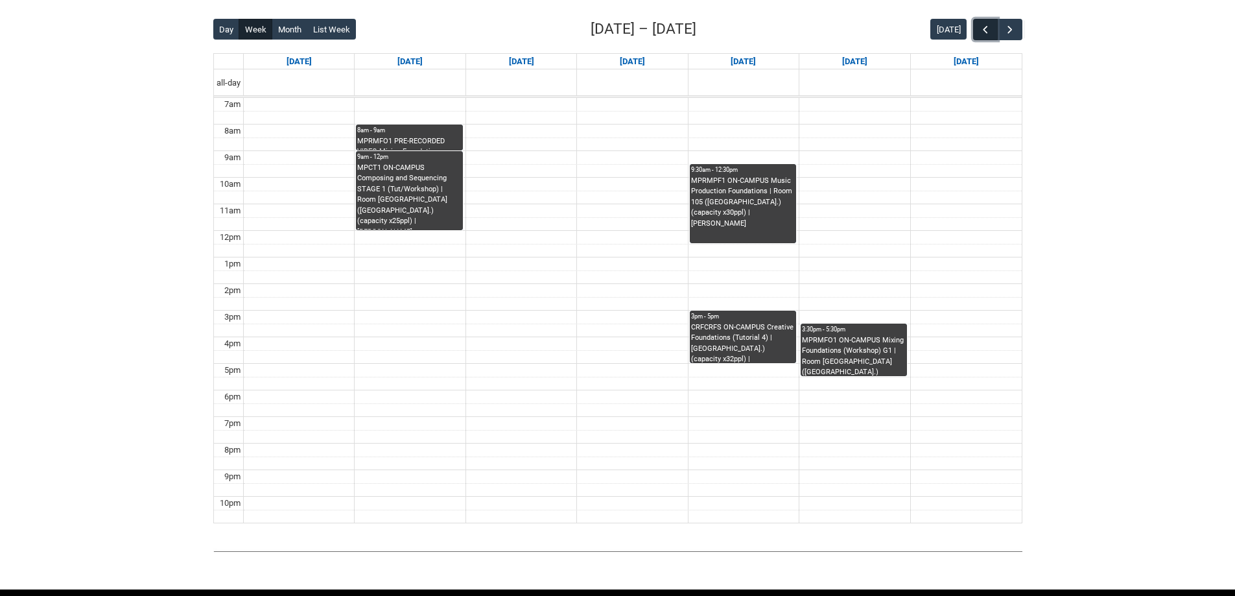
click at [984, 25] on span "button" at bounding box center [985, 29] width 13 height 13
click at [985, 25] on span "button" at bounding box center [985, 29] width 13 height 13
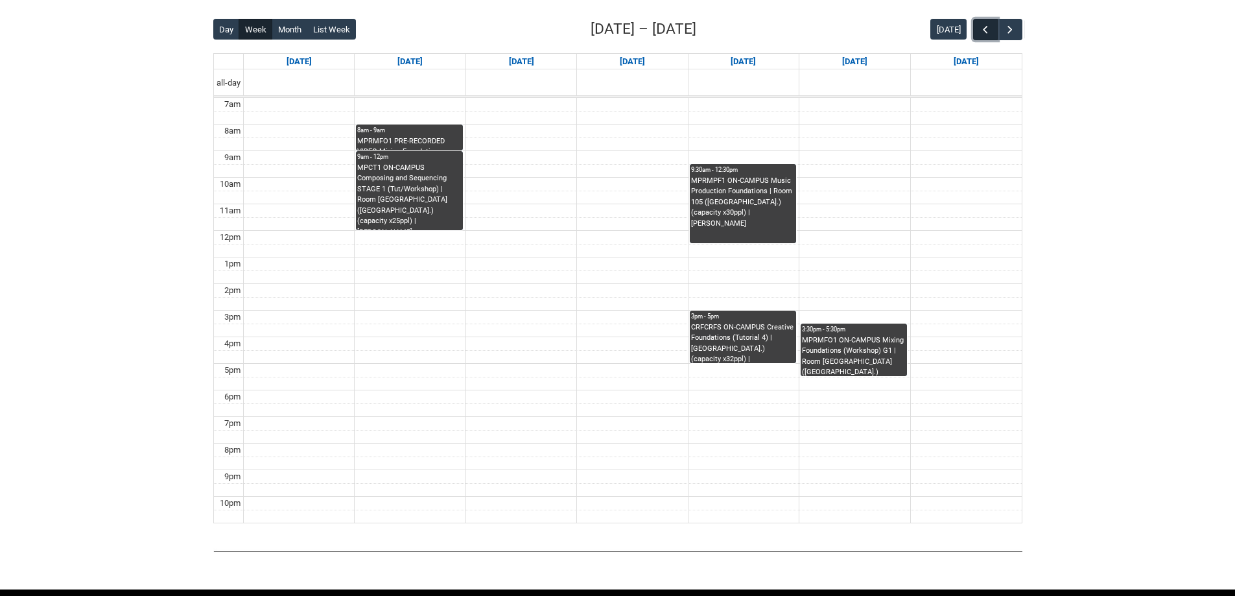
click at [985, 25] on span "button" at bounding box center [985, 29] width 13 height 13
click at [989, 24] on span "button" at bounding box center [985, 29] width 13 height 13
click at [988, 24] on span "button" at bounding box center [985, 29] width 13 height 13
click at [986, 33] on span "button" at bounding box center [985, 29] width 13 height 13
drag, startPoint x: 985, startPoint y: 30, endPoint x: 989, endPoint y: 5, distance: 25.6
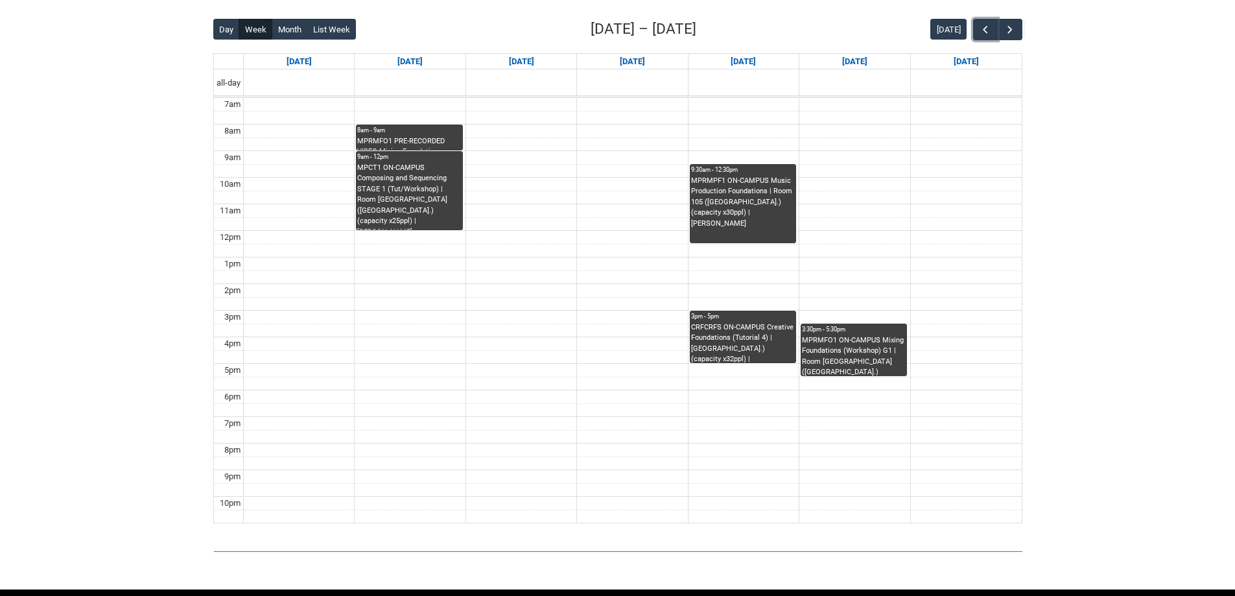
click at [978, 29] on button "button" at bounding box center [985, 29] width 25 height 21
click at [988, 28] on span "button" at bounding box center [985, 29] width 13 height 13
click at [978, 29] on button "button" at bounding box center [985, 29] width 25 height 21
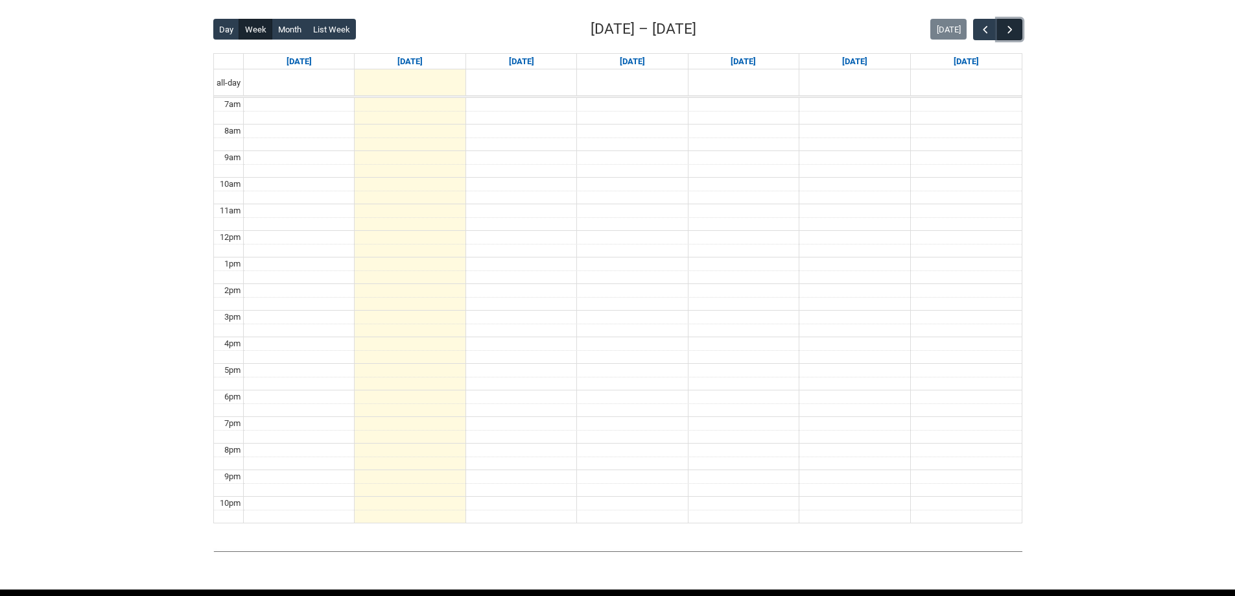
click at [1017, 32] on button "button" at bounding box center [1009, 29] width 25 height 21
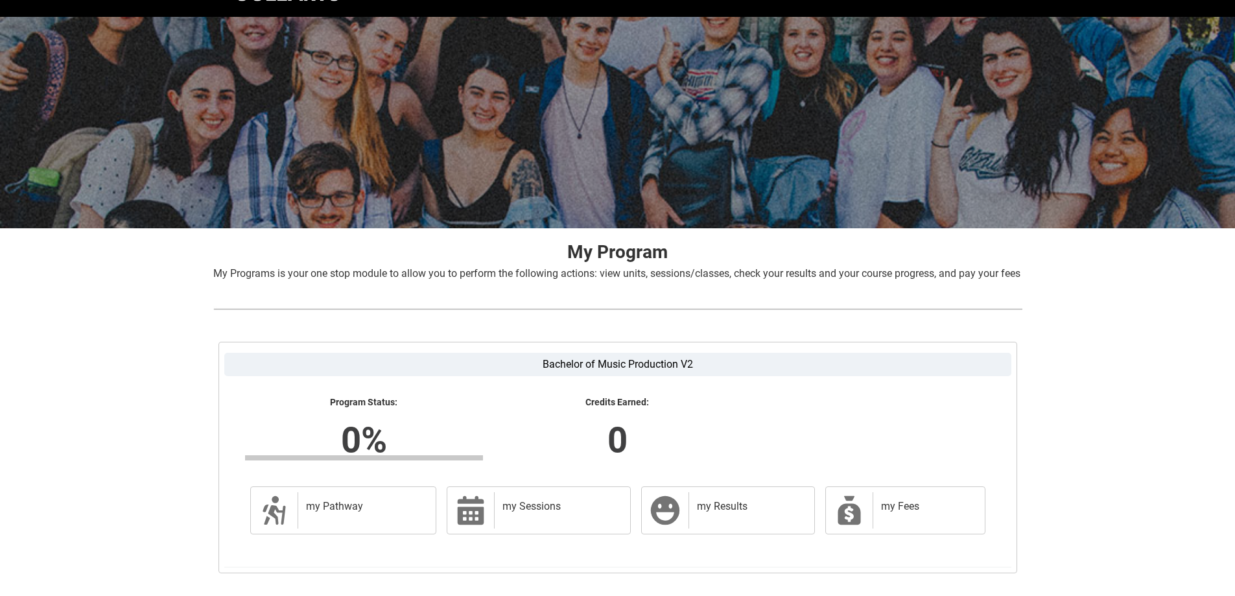
scroll to position [86, 0]
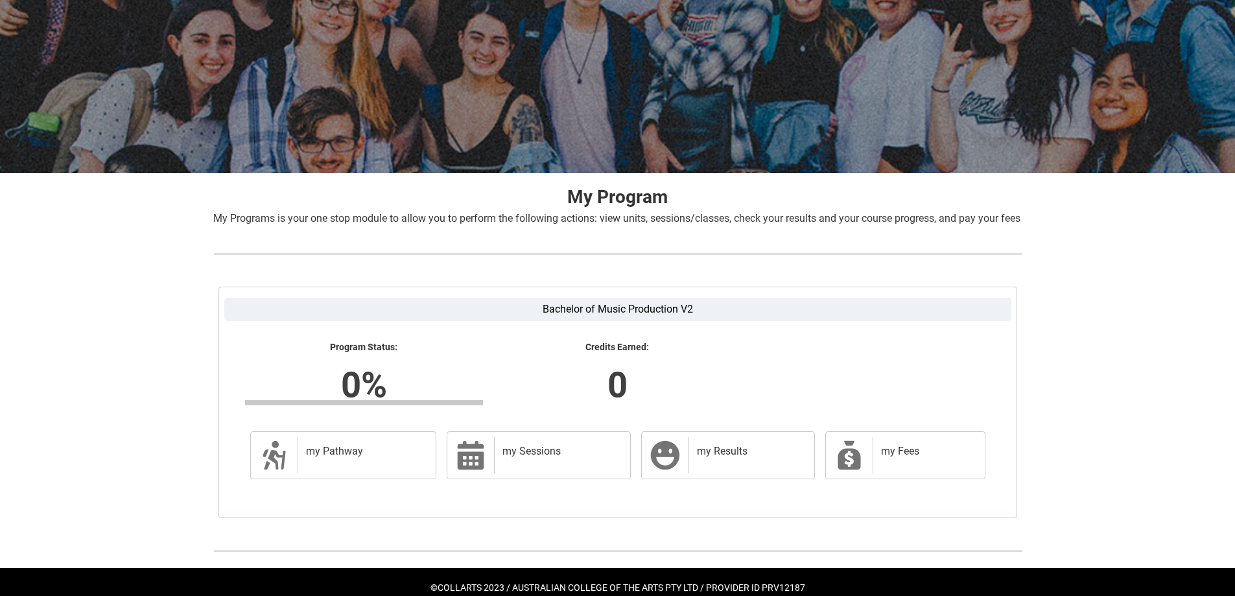
drag, startPoint x: 310, startPoint y: 236, endPoint x: 221, endPoint y: 225, distance: 89.5
click at [221, 225] on p "My Programs is your one stop module to allow you to perform the following actio…" at bounding box center [617, 219] width 809 height 16
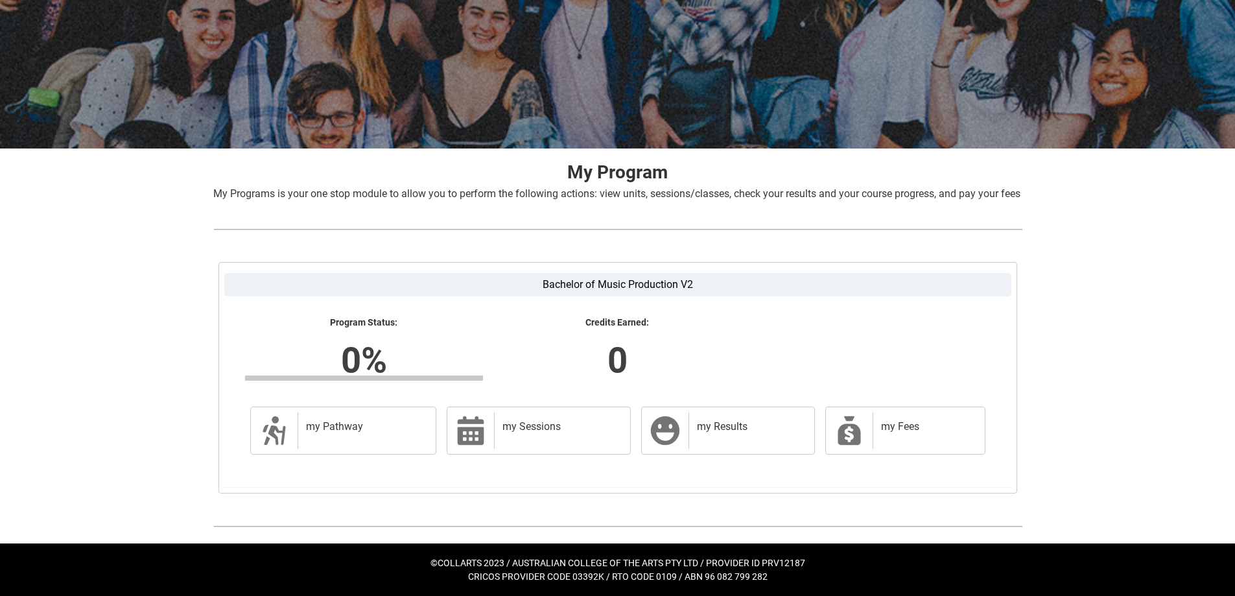
scroll to position [126, 0]
click at [312, 425] on h2 "my Pathway" at bounding box center [364, 426] width 117 height 13
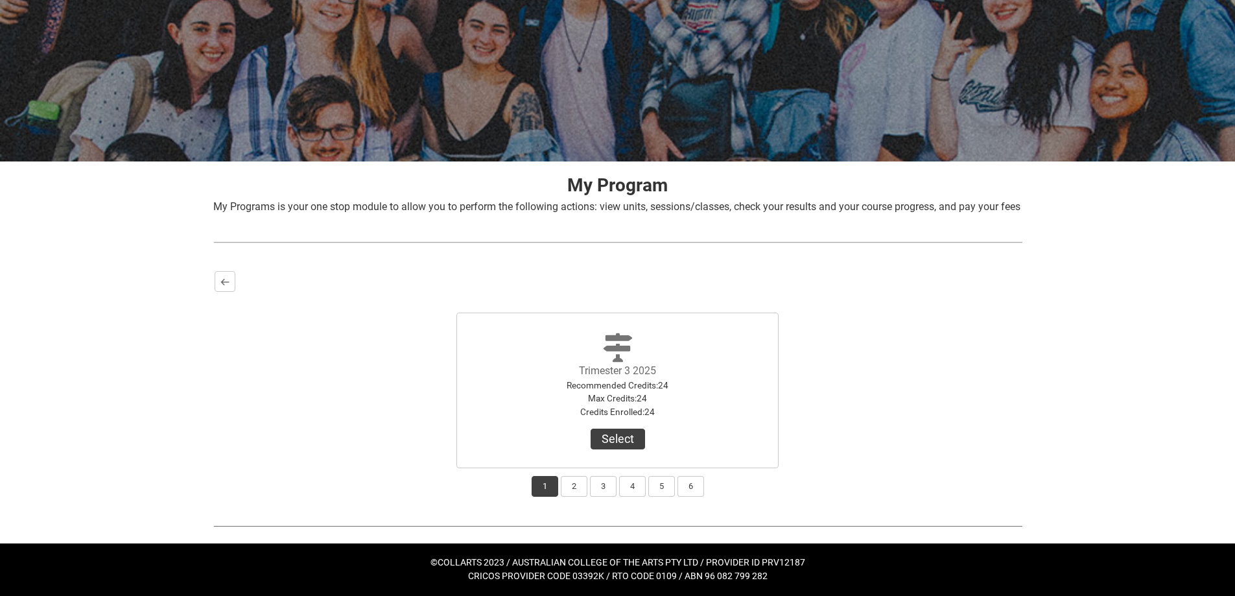
scroll to position [113, 0]
click at [609, 439] on button "Select" at bounding box center [618, 439] width 54 height 21
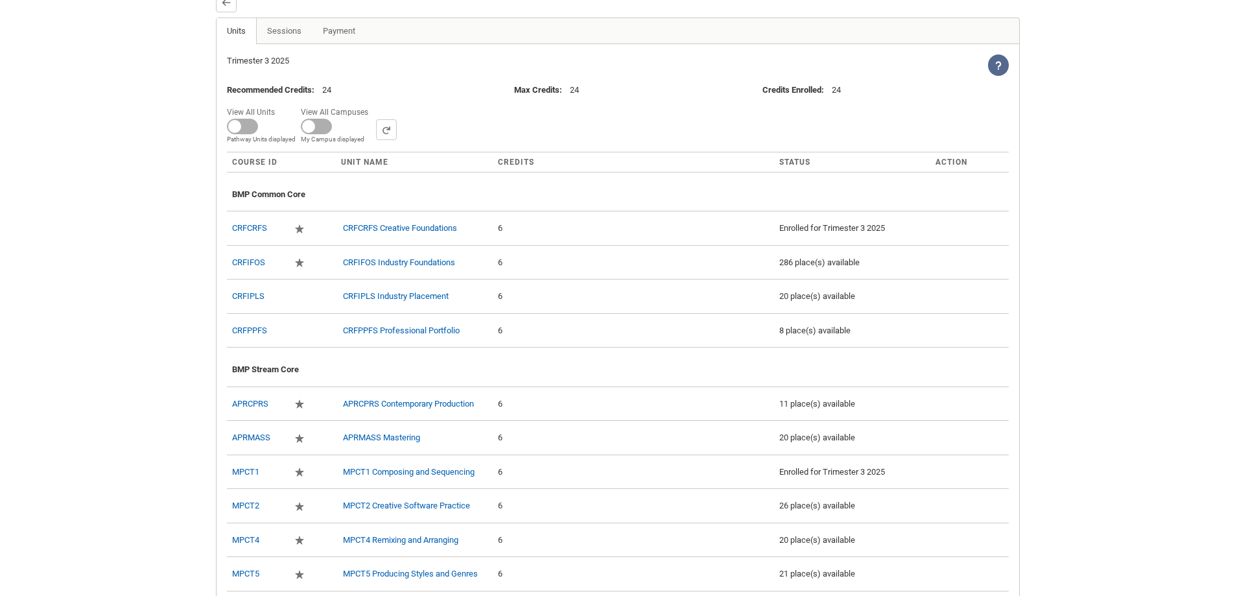
scroll to position [357, 0]
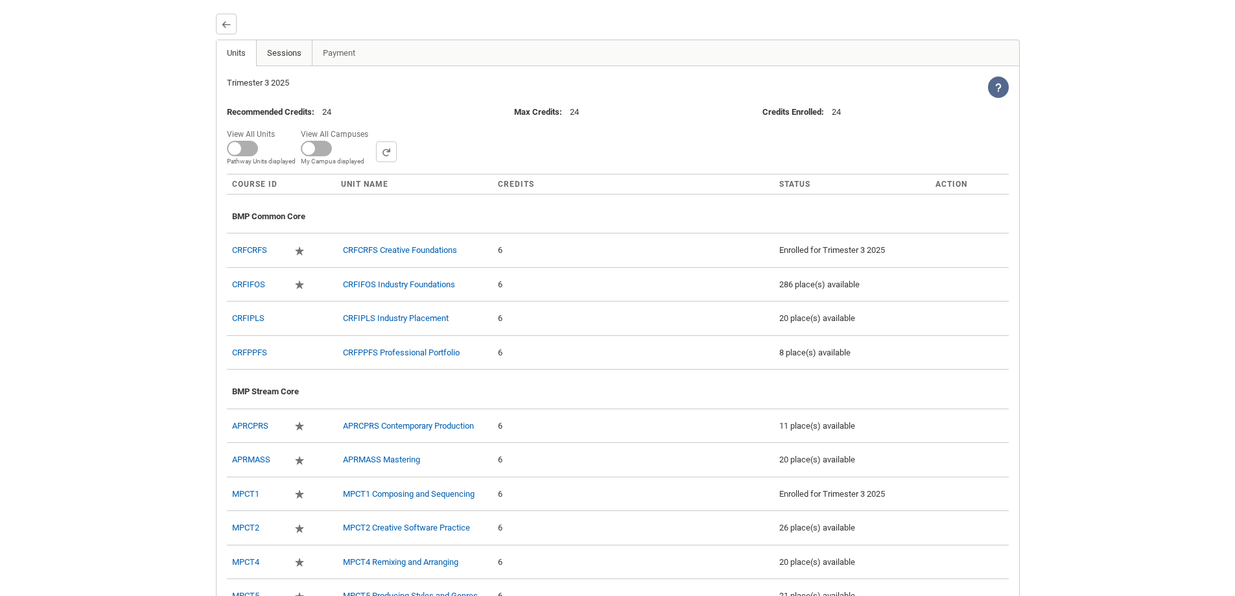
click at [270, 66] on link "Sessions" at bounding box center [284, 53] width 56 height 26
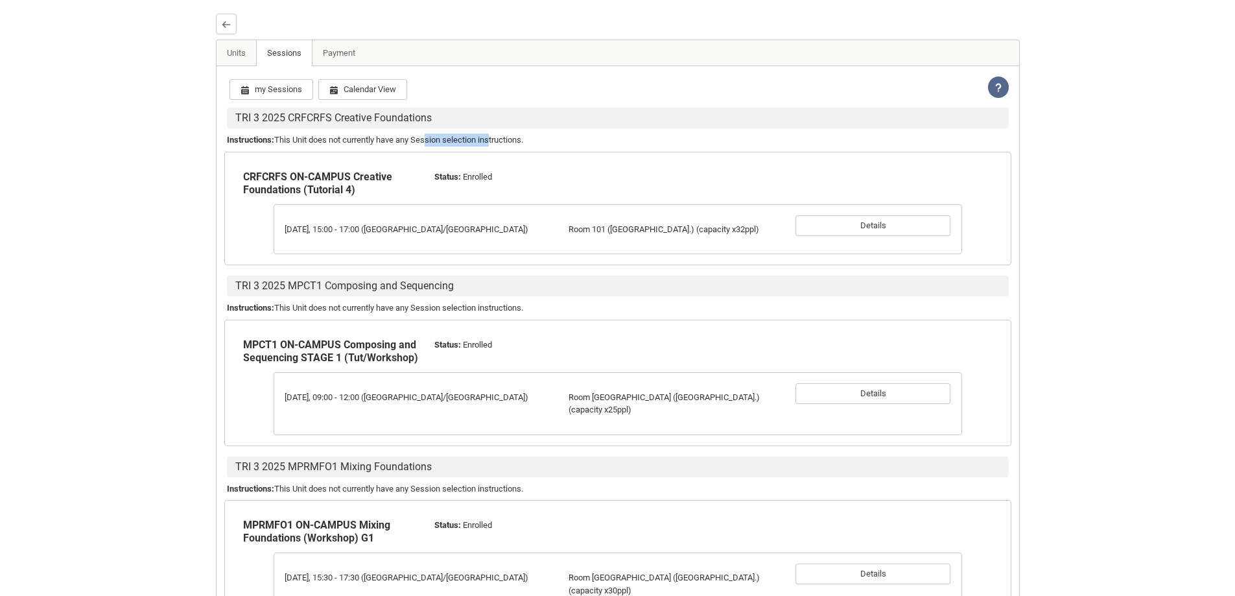
drag, startPoint x: 431, startPoint y: 151, endPoint x: 495, endPoint y: 153, distance: 64.2
click at [495, 147] on p "Instructions : This Unit does not currently have any Session selection instruct…" at bounding box center [618, 140] width 782 height 13
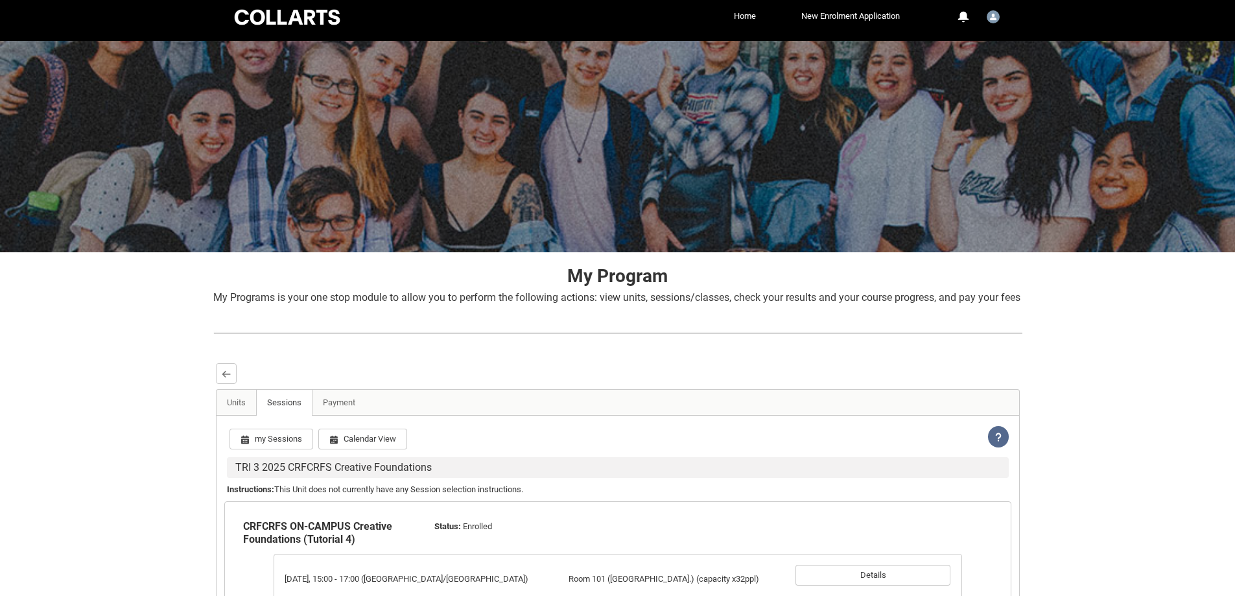
scroll to position [0, 0]
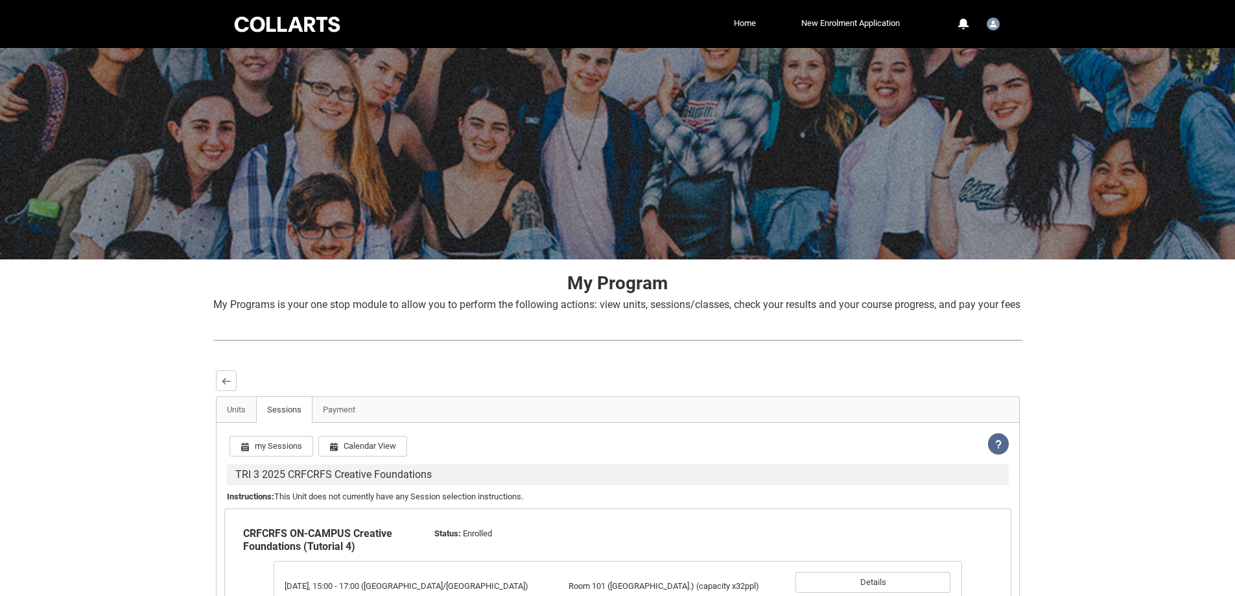
click at [245, 30] on div at bounding box center [287, 24] width 110 height 20
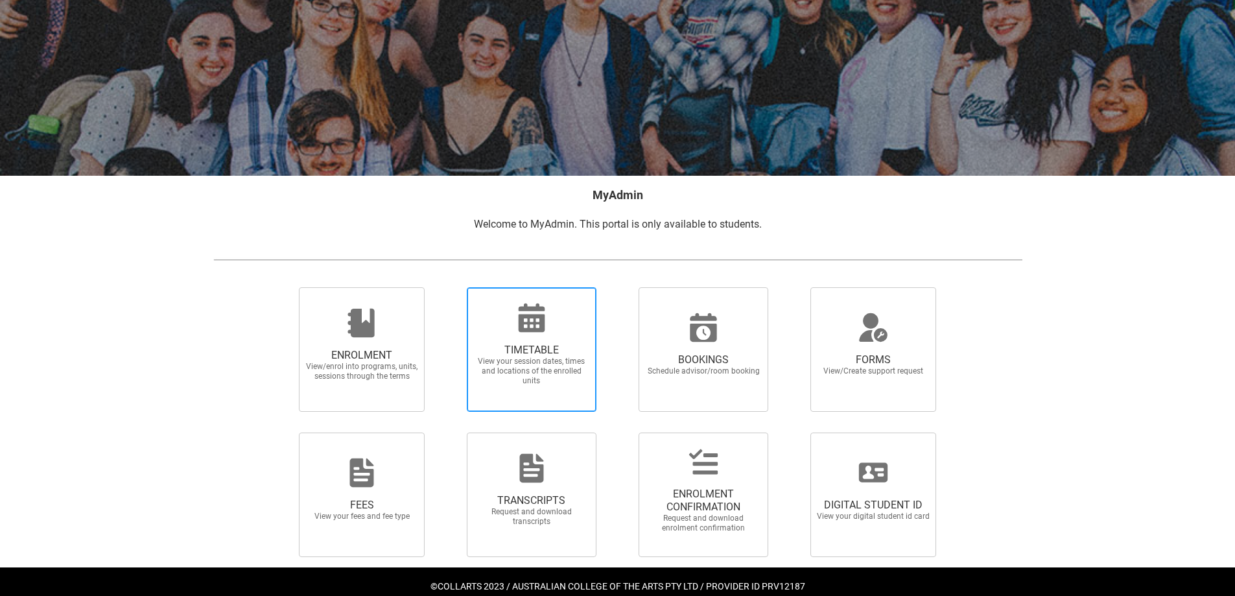
scroll to position [108, 0]
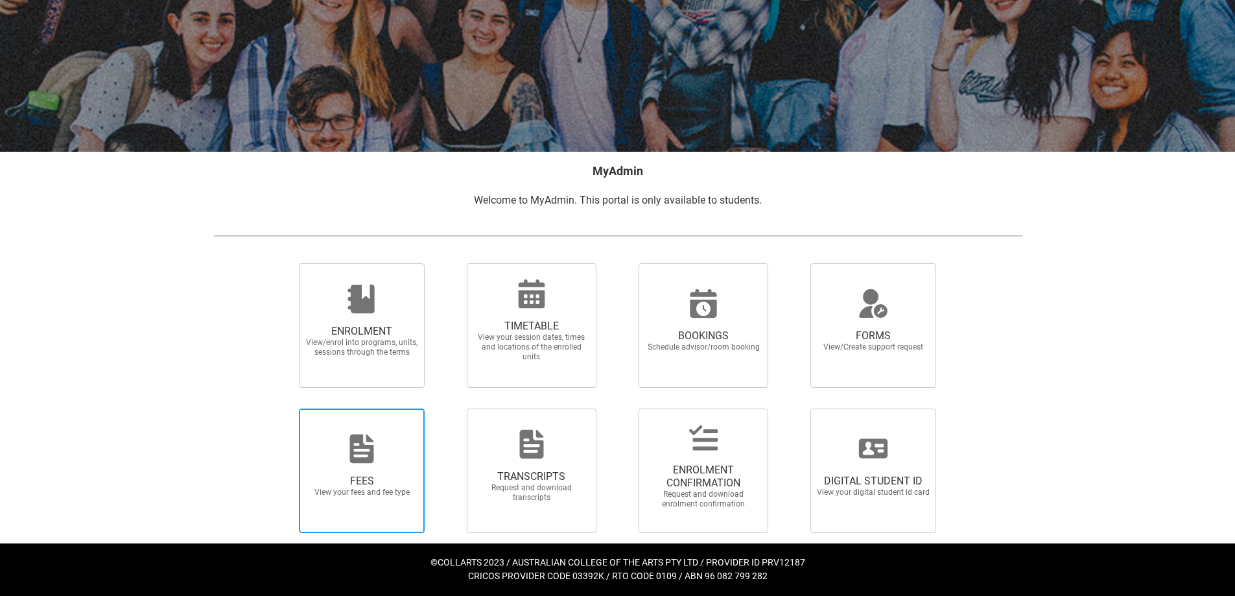
click at [404, 481] on span "FEES" at bounding box center [362, 481] width 114 height 13
click at [283, 409] on input "FEES View your fees and fee type" at bounding box center [283, 408] width 1 height 1
radio input "true"
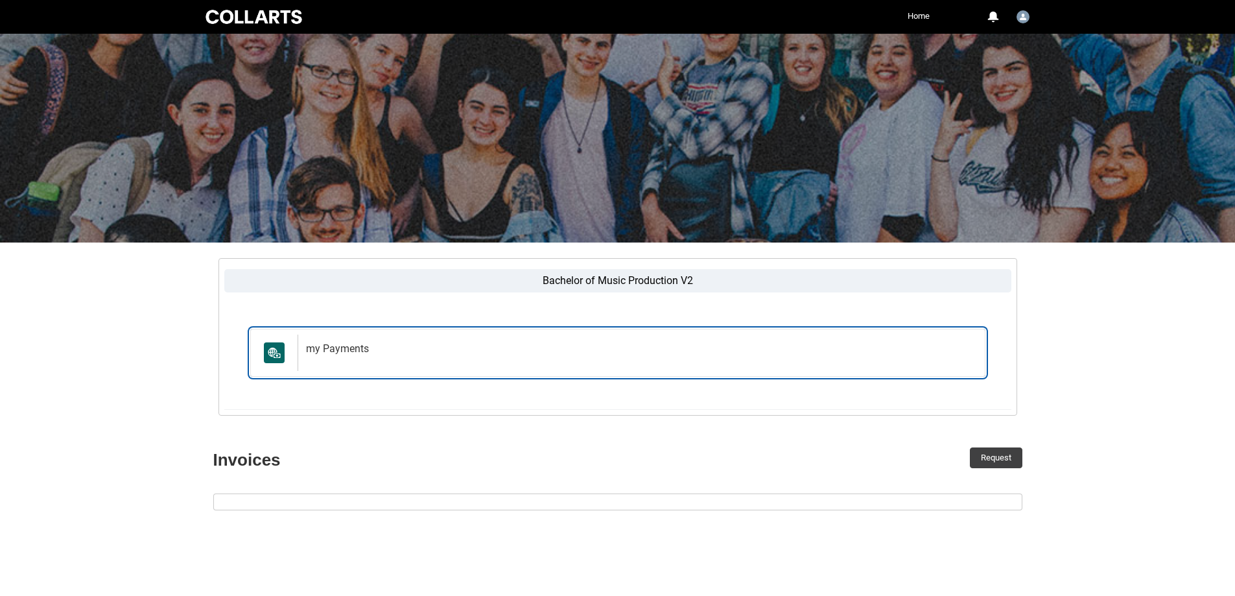
click at [313, 352] on h2 "my Payments" at bounding box center [639, 348] width 666 height 13
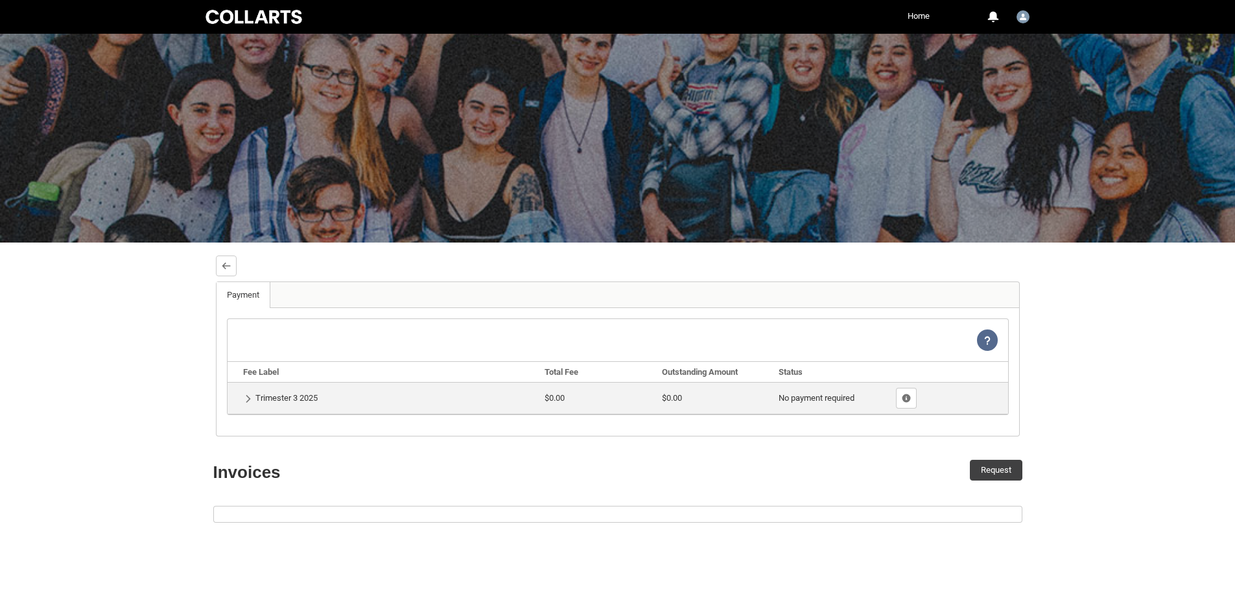
click at [245, 12] on div at bounding box center [254, 17] width 102 height 18
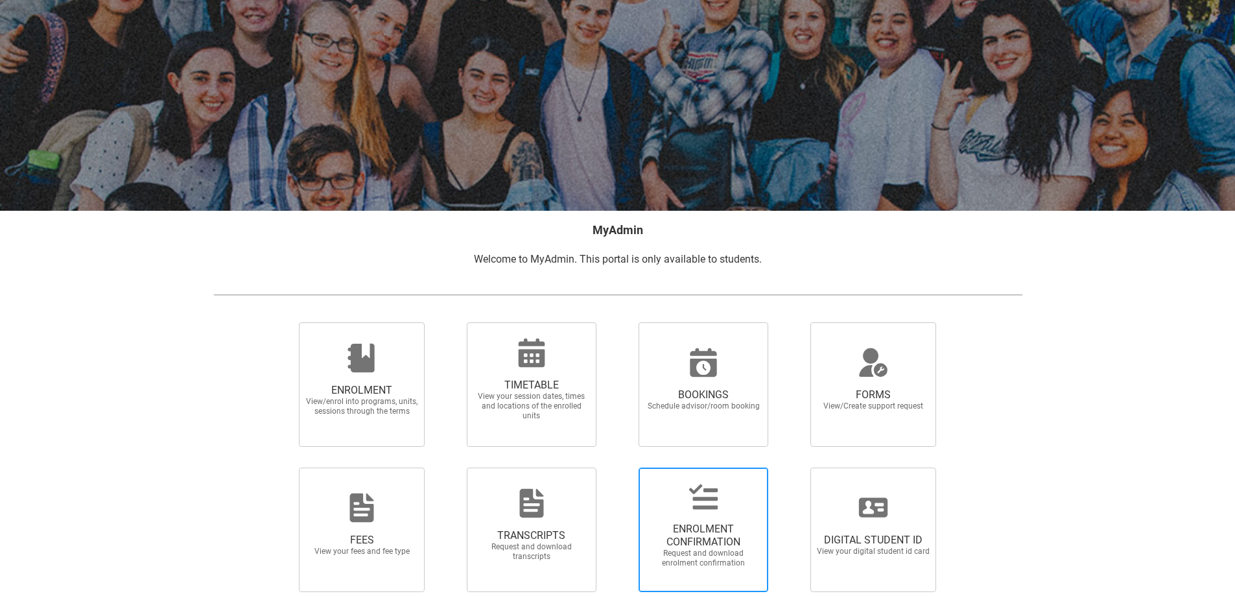
scroll to position [108, 0]
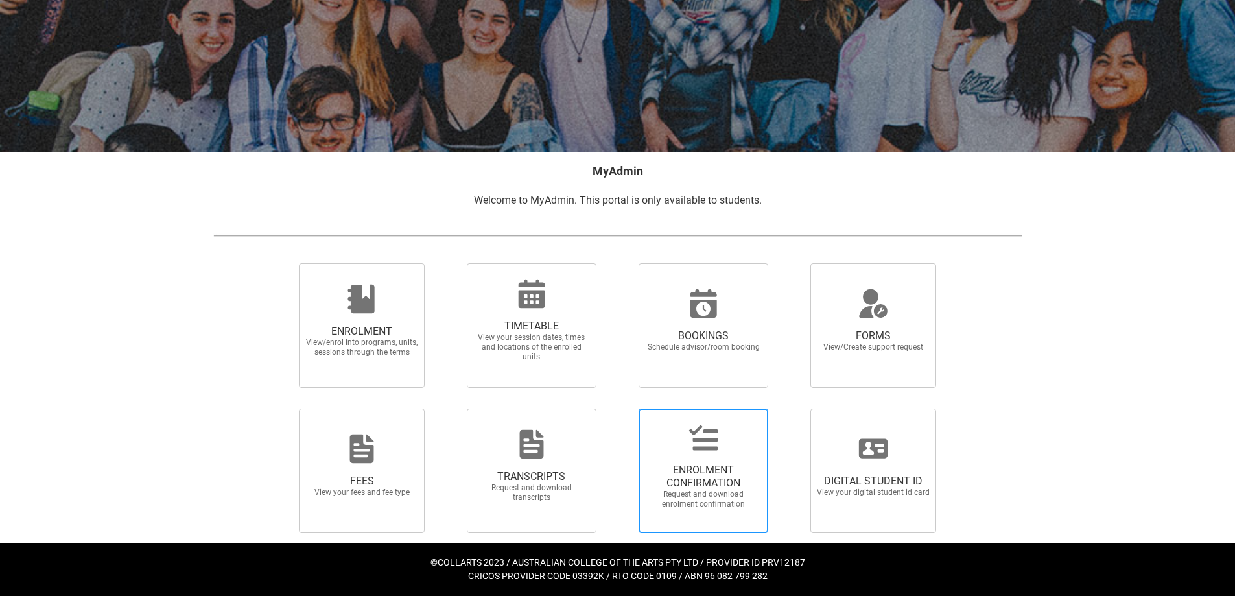
click at [720, 487] on span "ENROLMENT CONFIRMATION" at bounding box center [704, 477] width 114 height 26
click at [623, 409] on input "ENROLMENT CONFIRMATION Request and download enrolment confirmation" at bounding box center [622, 408] width 1 height 1
radio input "true"
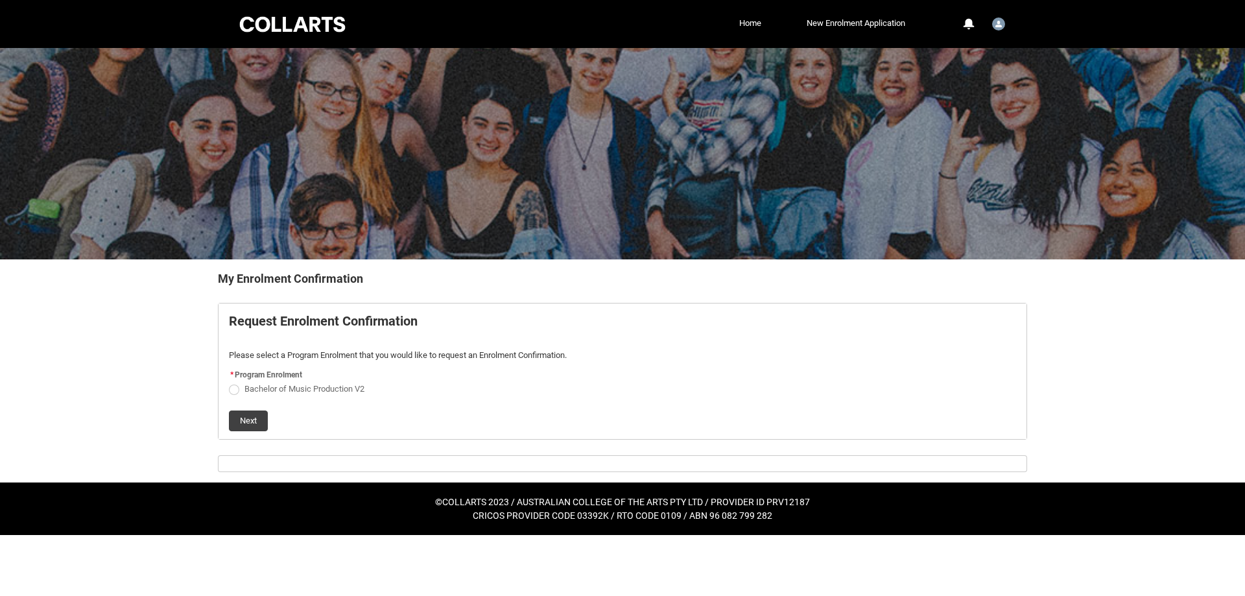
click at [331, 388] on span "Bachelor of Music Production V2" at bounding box center [305, 389] width 120 height 10
click at [229, 382] on input "Bachelor of Music Production V2" at bounding box center [228, 381] width 1 height 1
radio input "true"
click at [247, 420] on button "Next" at bounding box center [248, 421] width 39 height 21
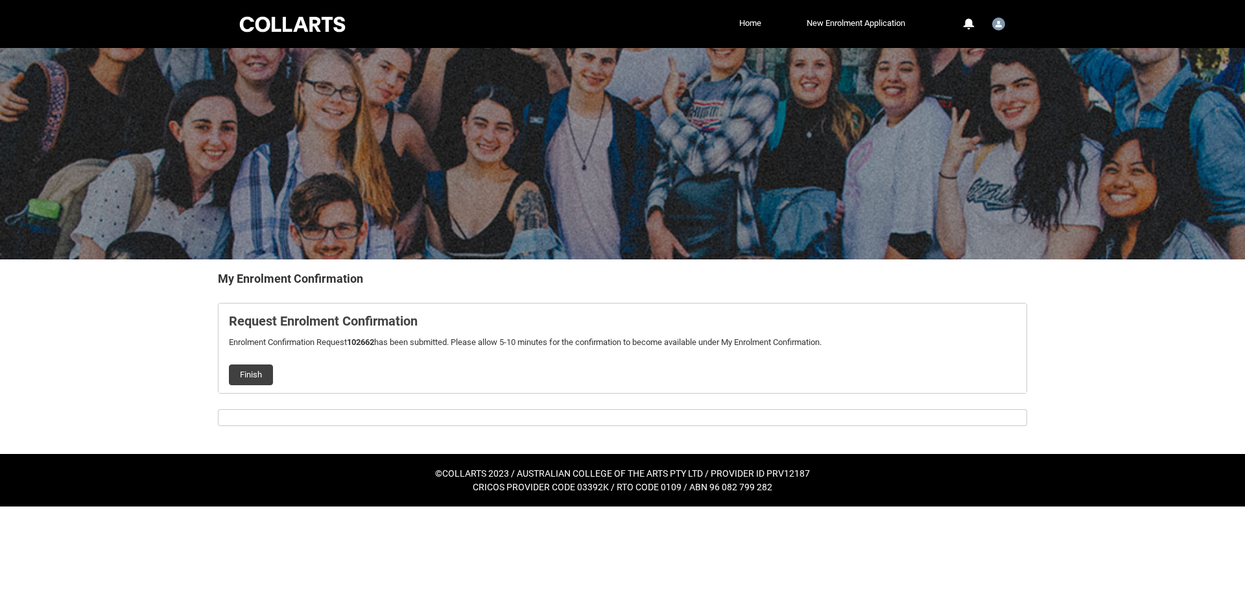
drag, startPoint x: 379, startPoint y: 344, endPoint x: 370, endPoint y: 346, distance: 9.4
click at [374, 344] on b "102662" at bounding box center [360, 342] width 27 height 10
click at [276, 357] on div "Finish" at bounding box center [622, 369] width 787 height 31
click at [268, 376] on button "Finish" at bounding box center [251, 374] width 44 height 21
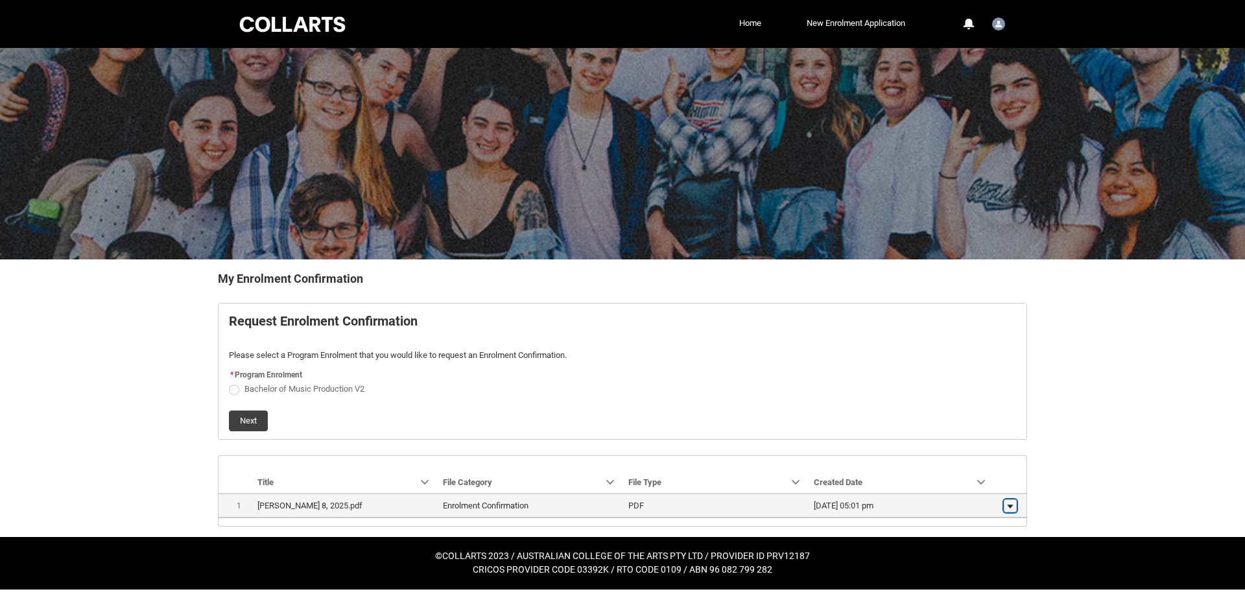
click at [1016, 503] on button "Show actions" at bounding box center [1010, 505] width 13 height 13
click at [991, 503] on span "Download" at bounding box center [981, 503] width 36 height 12
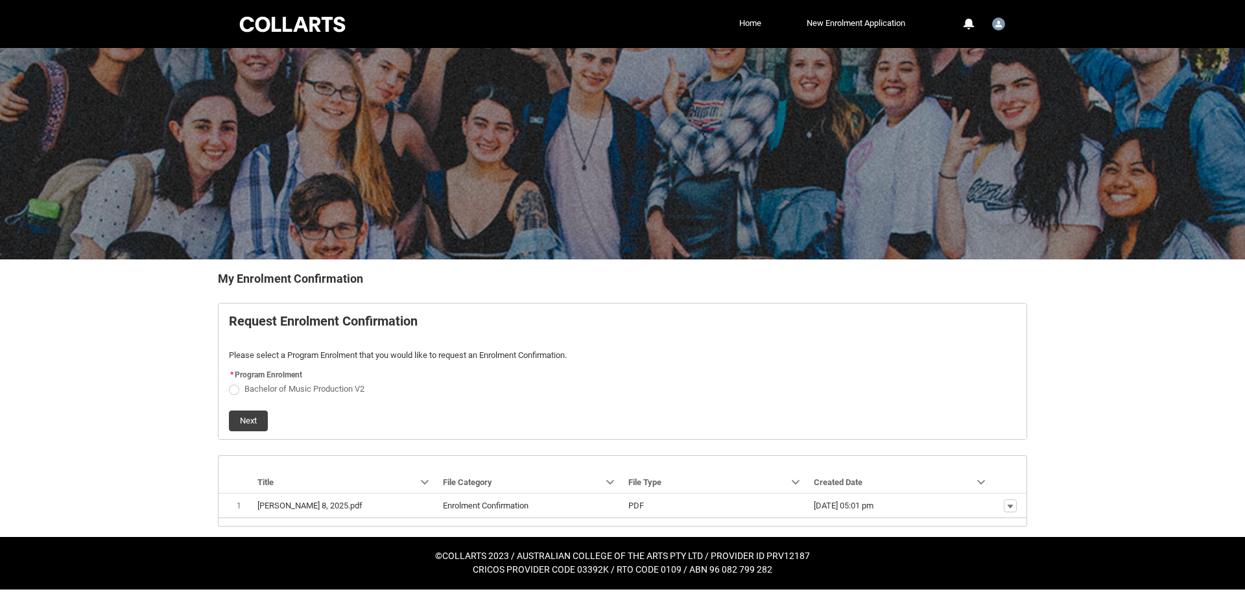
click at [307, 38] on div "Collarts Education Community Home New Enrolment Application More 0 Notification…" at bounding box center [622, 24] width 771 height 48
click at [322, 13] on div "Collarts Education Community Home New Enrolment Application More 0 Notification…" at bounding box center [622, 24] width 771 height 48
click at [322, 16] on div at bounding box center [292, 24] width 110 height 20
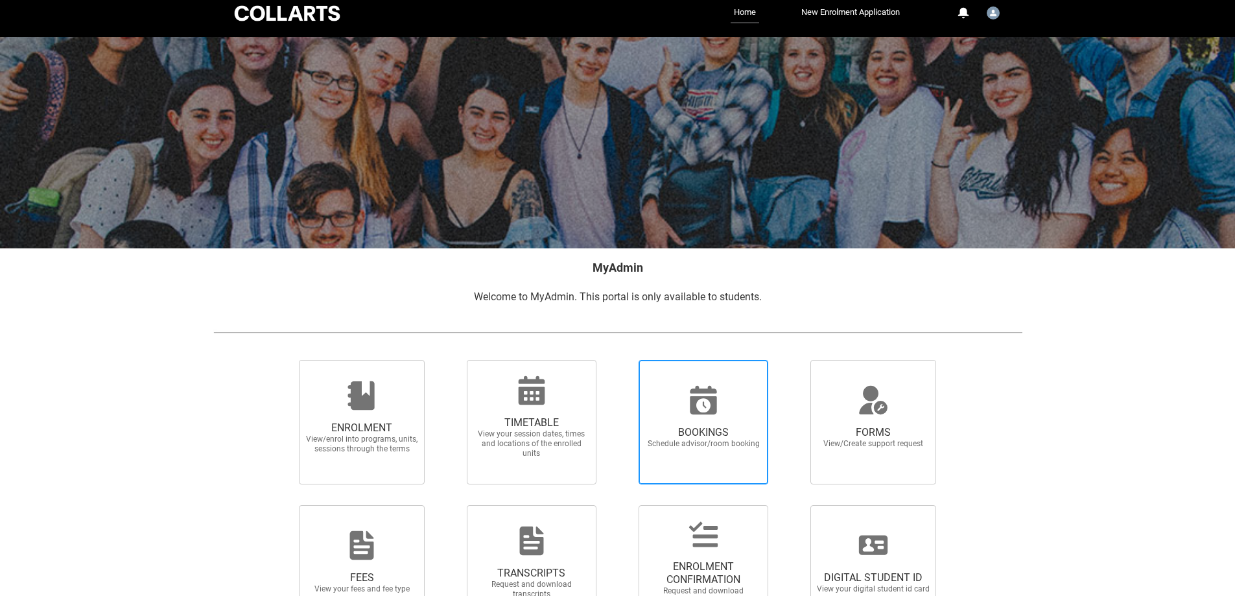
scroll to position [108, 0]
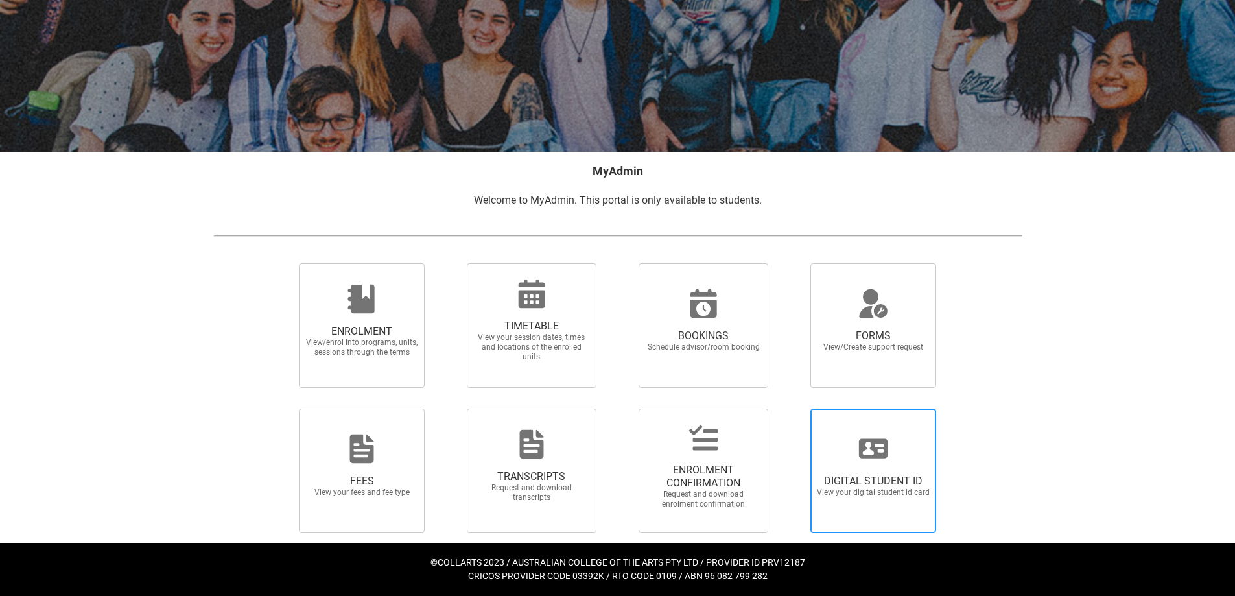
click at [891, 479] on span "DIGITAL STUDENT ID" at bounding box center [874, 481] width 114 height 13
click at [795, 409] on input "DIGITAL STUDENT ID View your digital student id card" at bounding box center [794, 408] width 1 height 1
radio input "true"
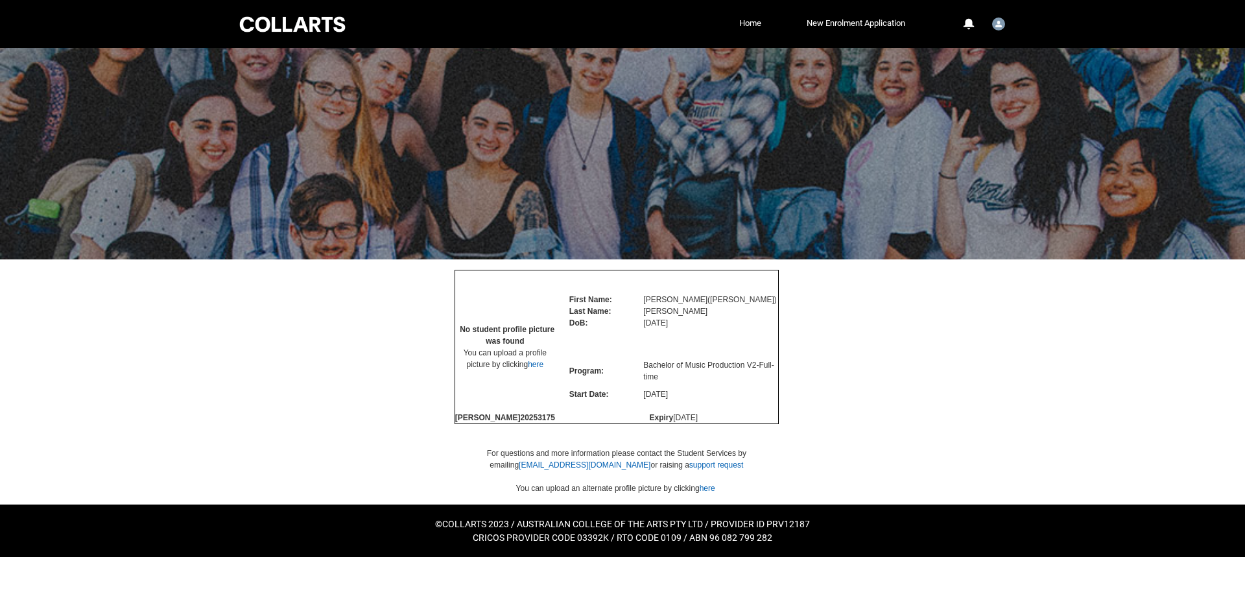
click at [283, 36] on div "Collarts Education Community Home New Enrolment Application More 0 Notification…" at bounding box center [622, 24] width 771 height 48
click at [291, 24] on div at bounding box center [292, 24] width 110 height 20
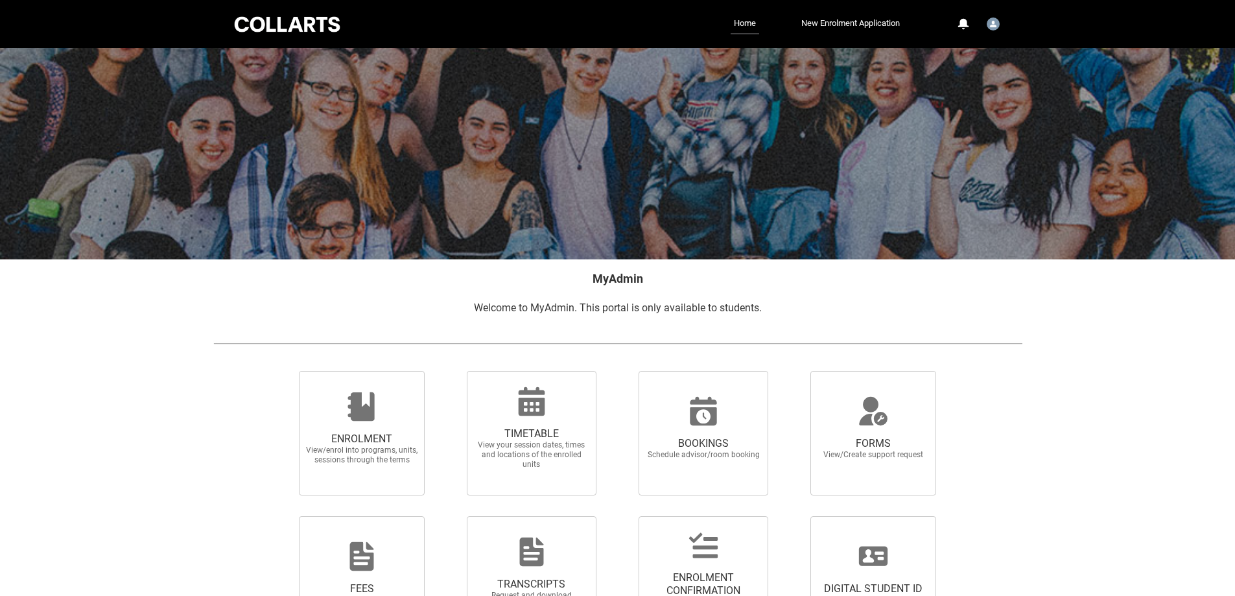
click at [334, 16] on div at bounding box center [287, 24] width 110 height 20
click at [259, 26] on div at bounding box center [287, 24] width 110 height 20
